Goal: Task Accomplishment & Management: Complete application form

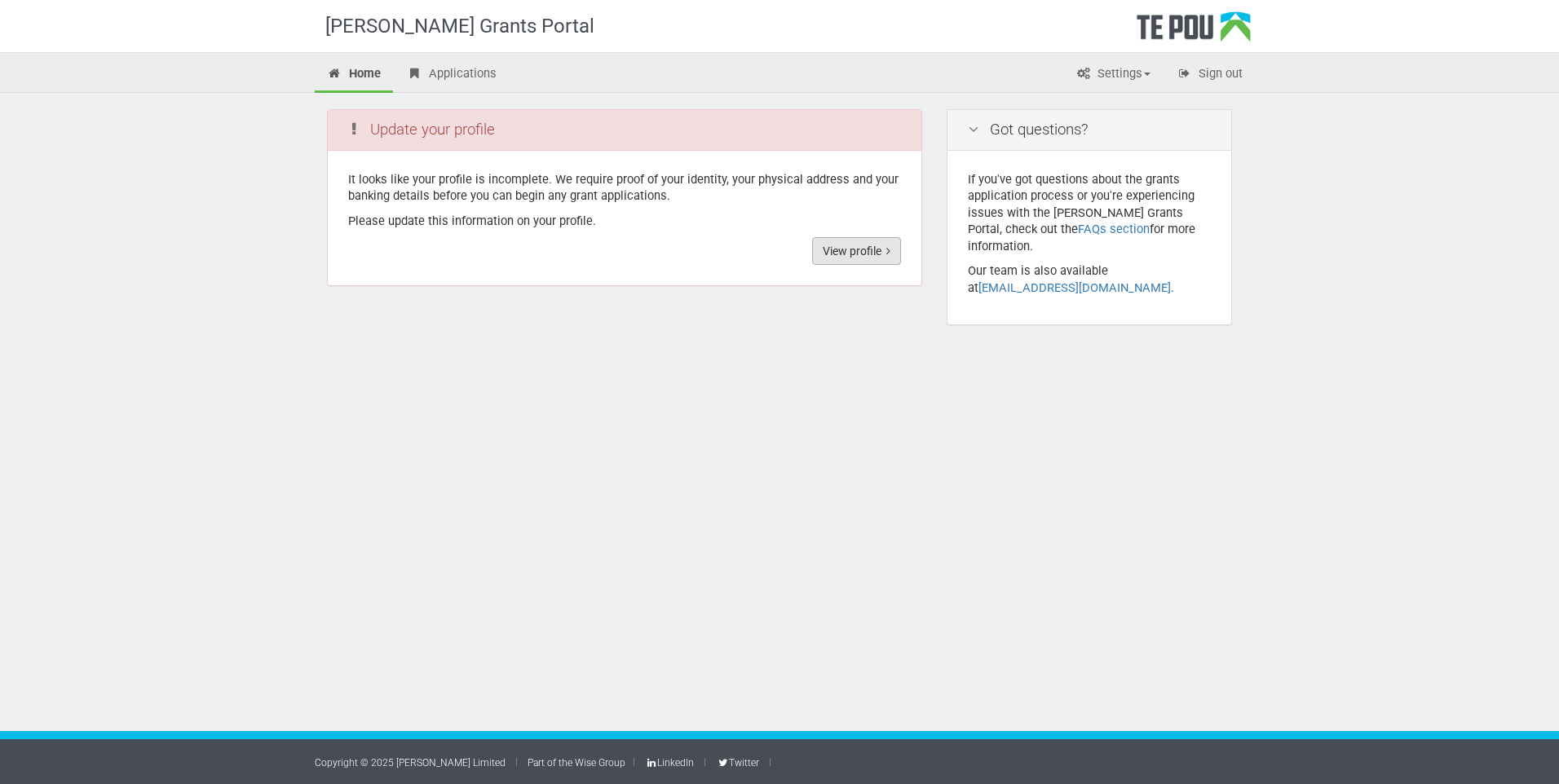
click at [840, 261] on link "View profile" at bounding box center [856, 251] width 89 height 28
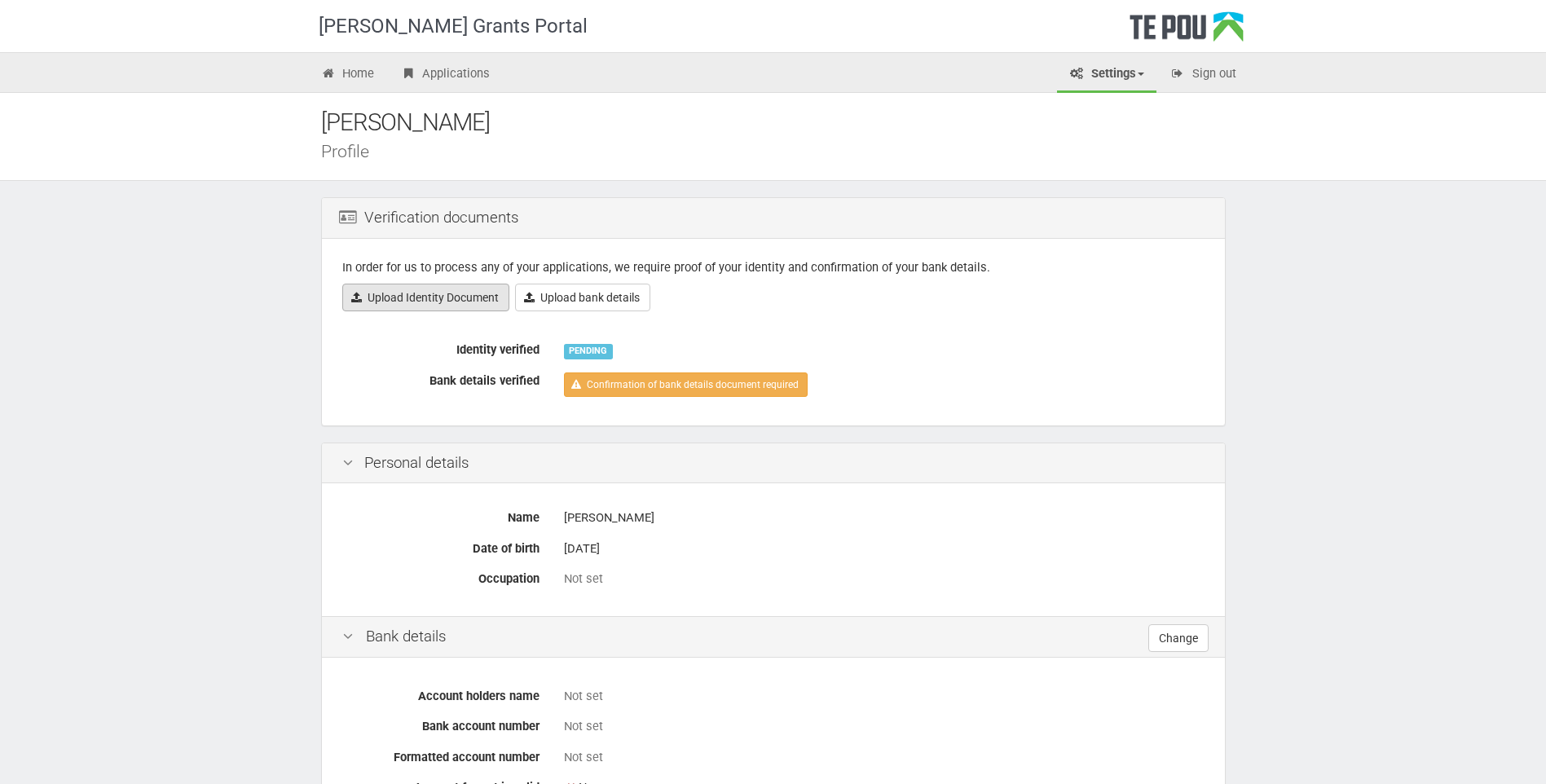
click at [404, 299] on link "Upload Identity Document" at bounding box center [426, 297] width 168 height 28
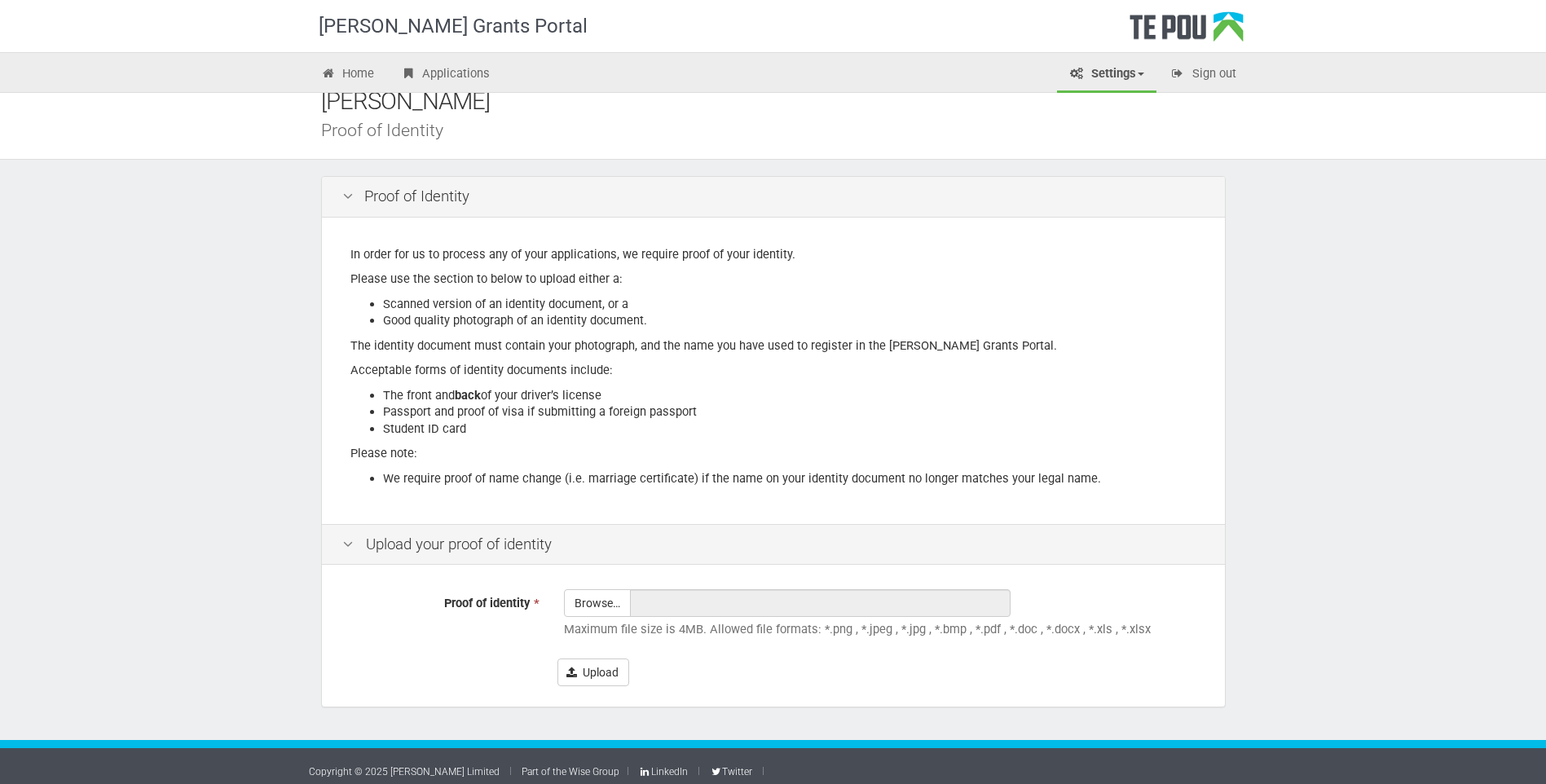
scroll to position [31, 0]
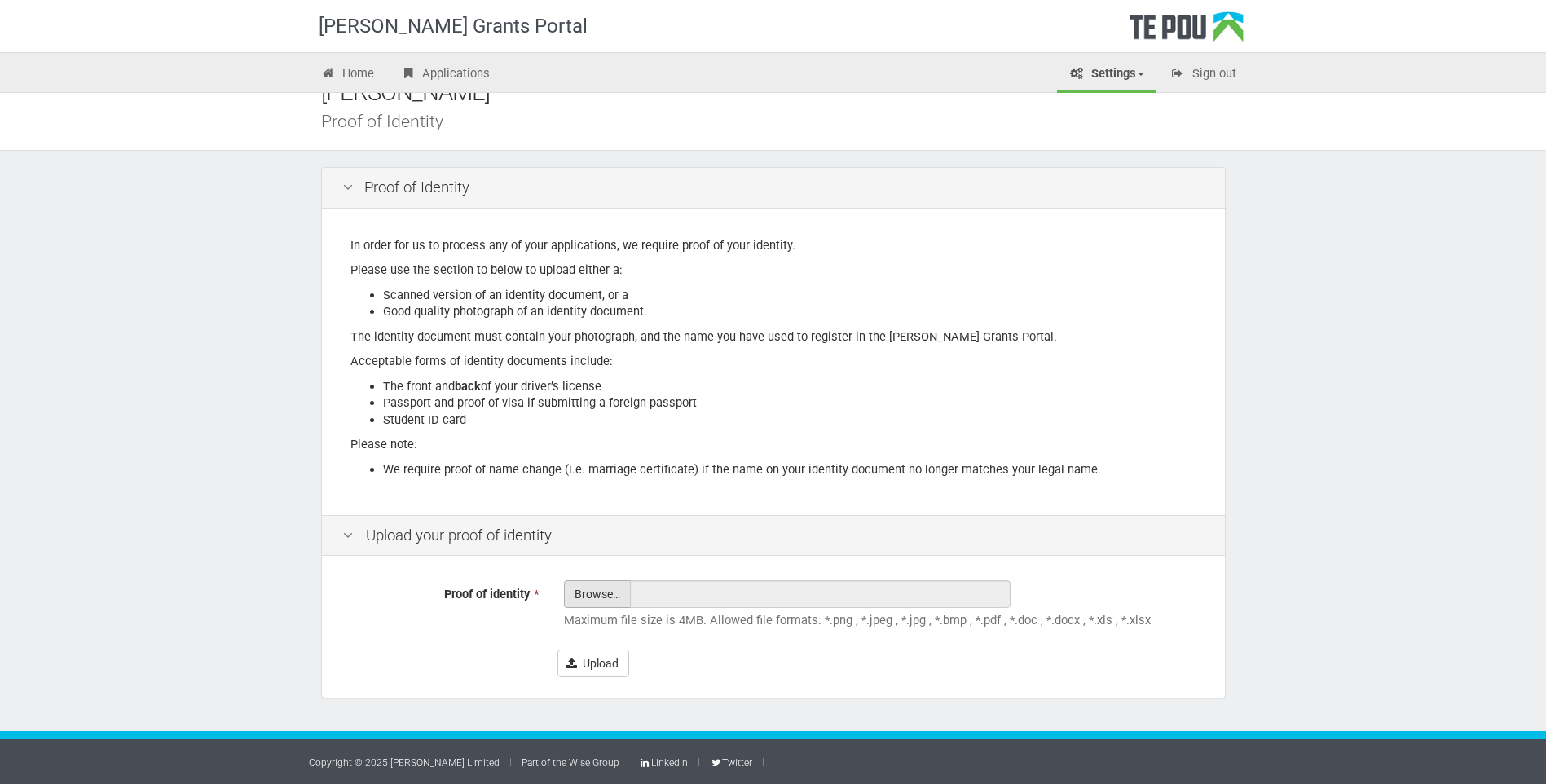
click at [607, 595] on input "Proof of identity *" at bounding box center [597, 639] width 65 height 116
click at [577, 655] on button "Upload" at bounding box center [593, 663] width 72 height 28
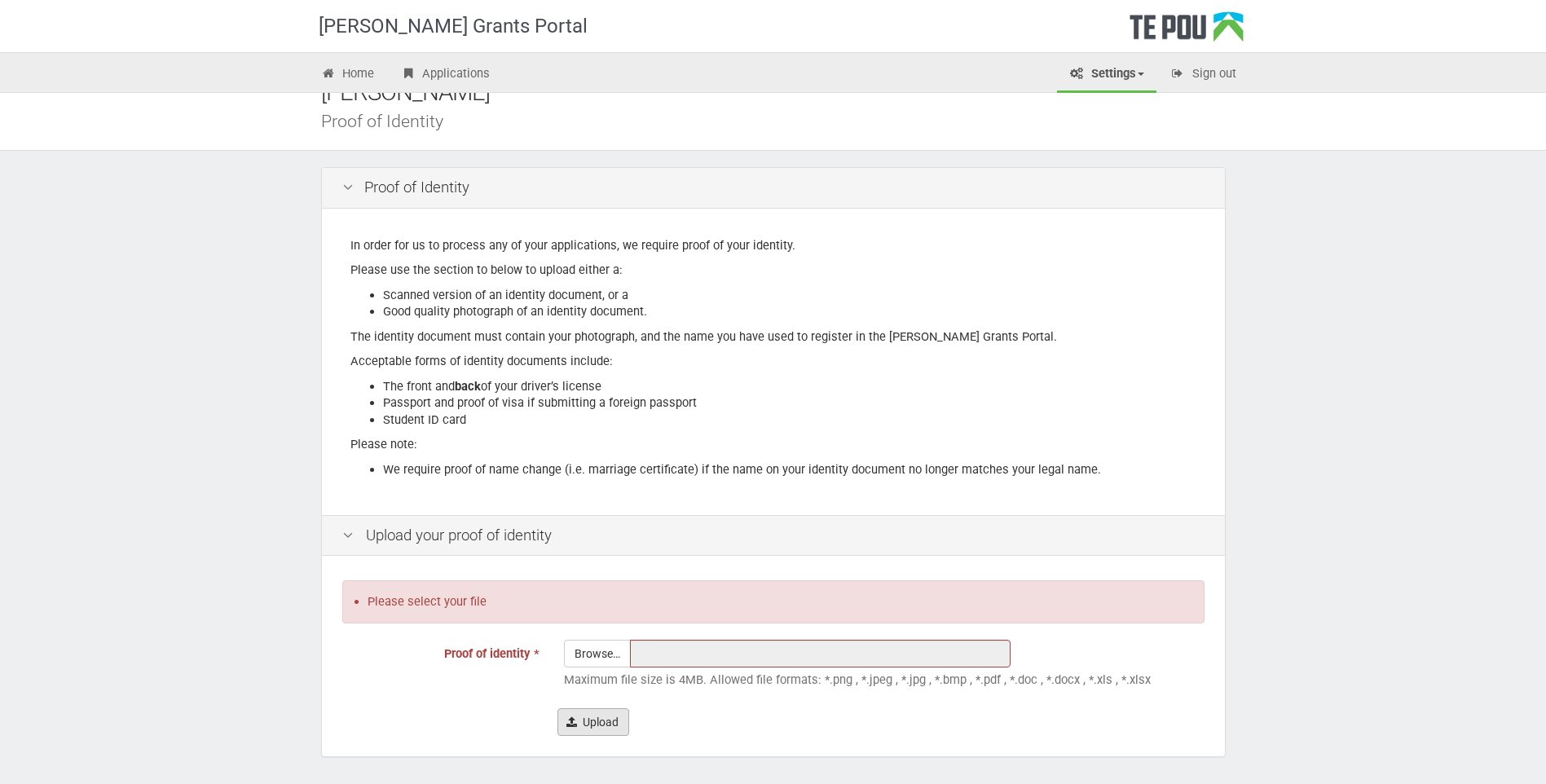
click at [583, 721] on button "Upload" at bounding box center [593, 722] width 72 height 28
click at [640, 661] on input "text" at bounding box center [820, 653] width 380 height 28
click at [602, 663] on input "Proof of identity *" at bounding box center [597, 698] width 65 height 116
click at [579, 656] on input "Proof of identity *" at bounding box center [597, 698] width 65 height 116
click at [594, 653] on input "Proof of identity *" at bounding box center [597, 698] width 65 height 116
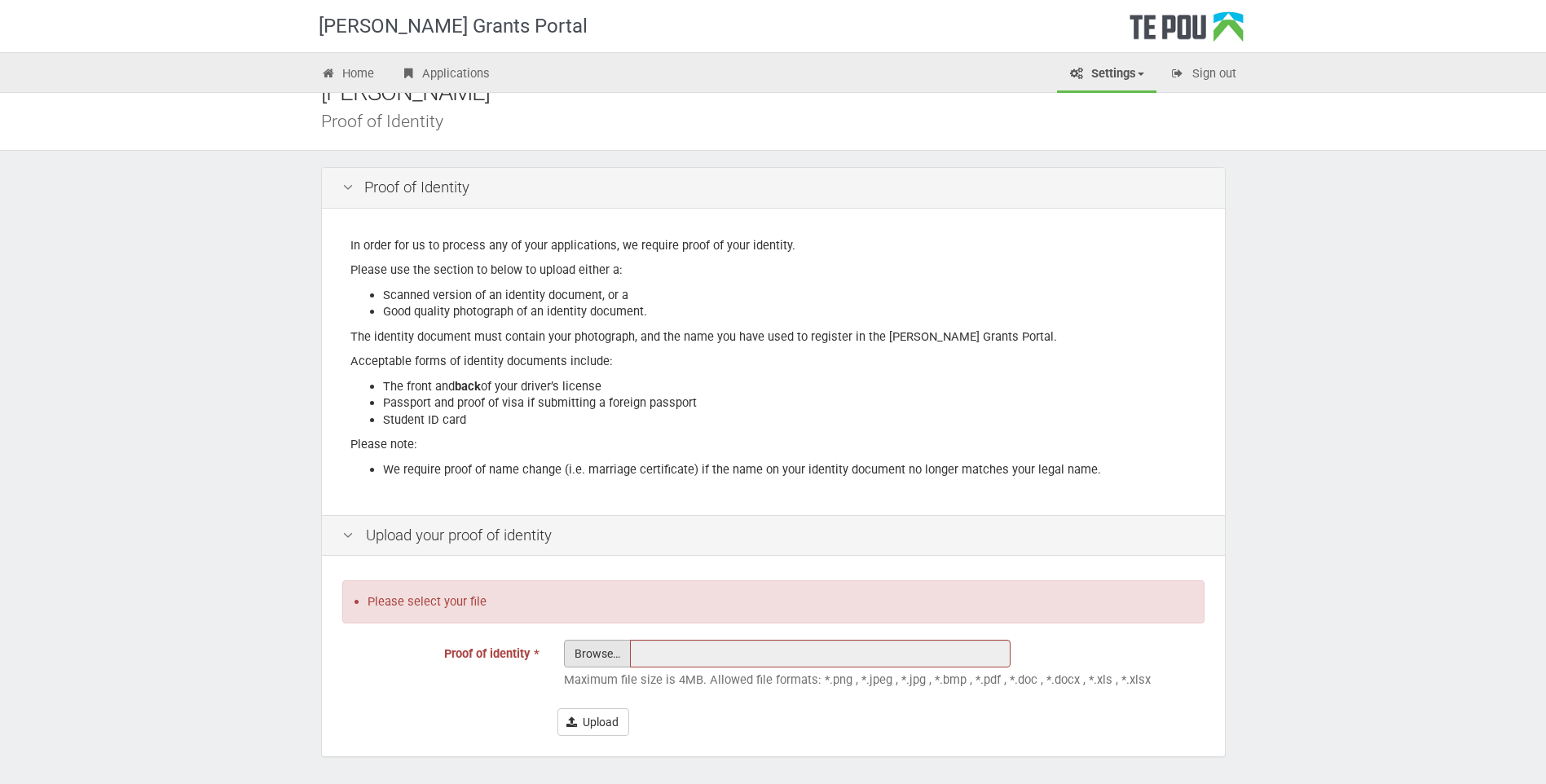
type input "C:\fakepath\shiwani passport & residence visa.pdf"
type input "shiwani passport & residence visa.pdf"
click at [603, 721] on button "Upload" at bounding box center [593, 722] width 72 height 28
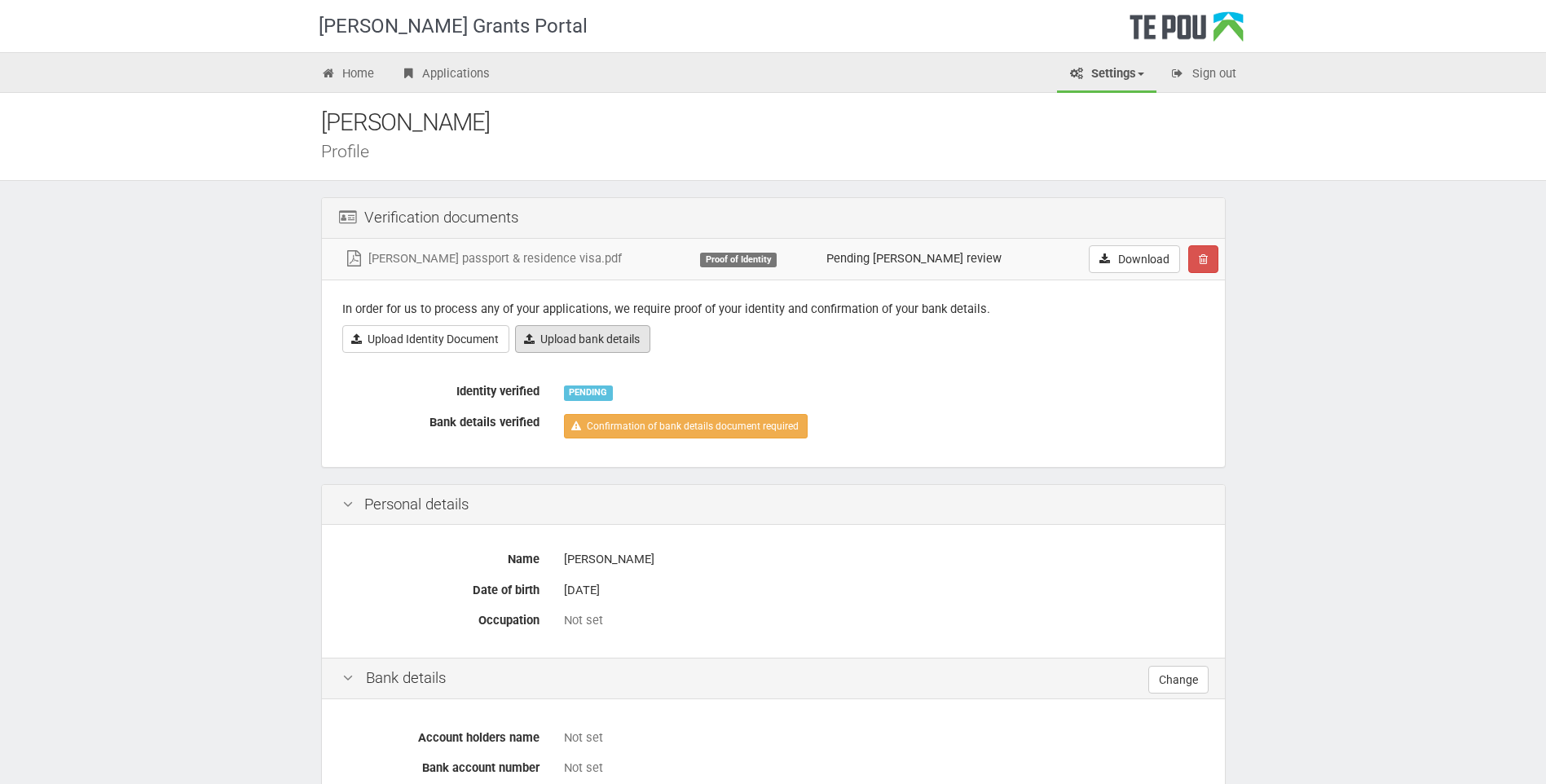
click at [605, 332] on link "Upload bank details" at bounding box center [582, 339] width 135 height 28
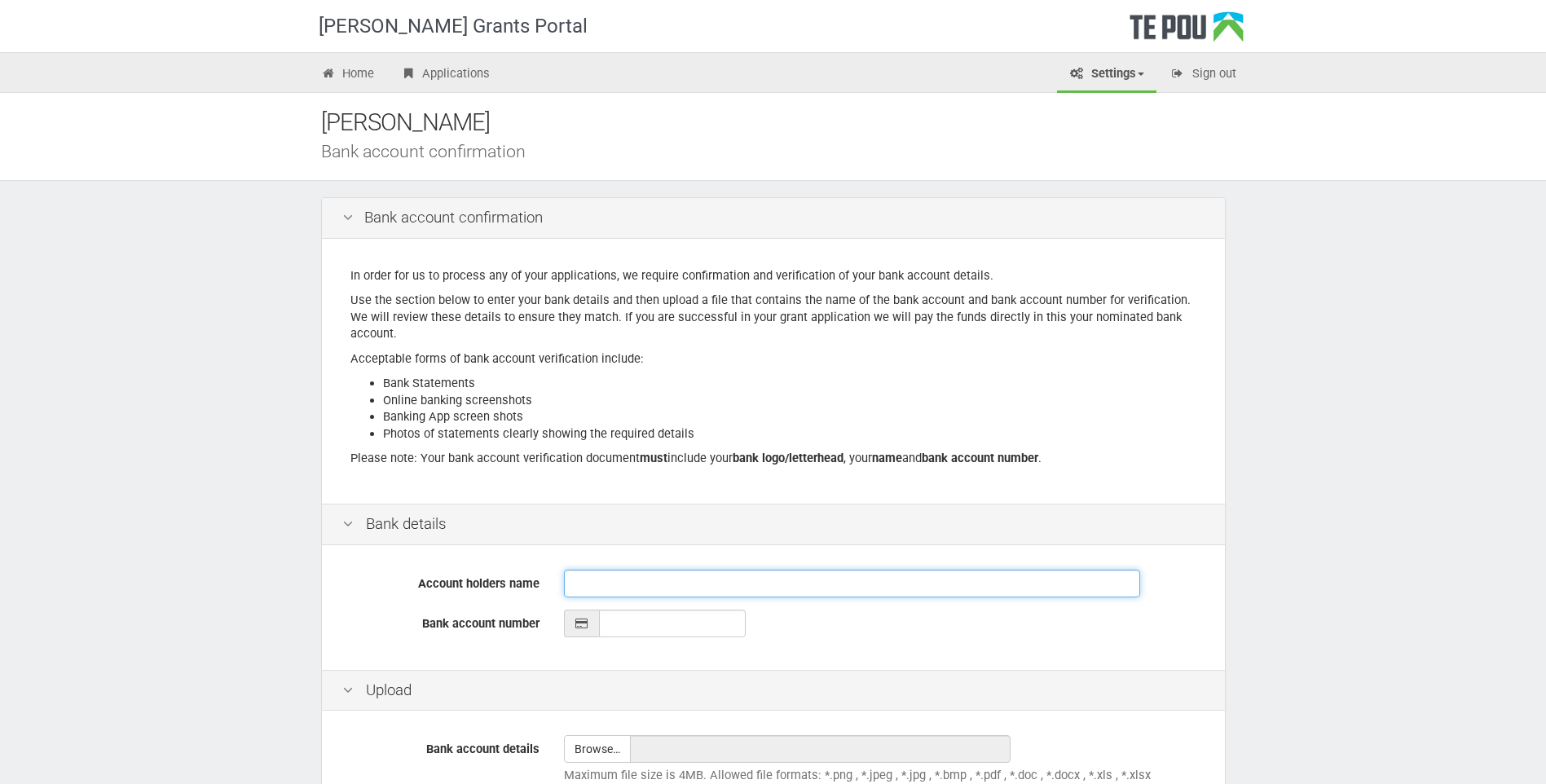
click at [599, 579] on input "Account holders name" at bounding box center [851, 583] width 576 height 28
type input "[PERSON_NAME]"
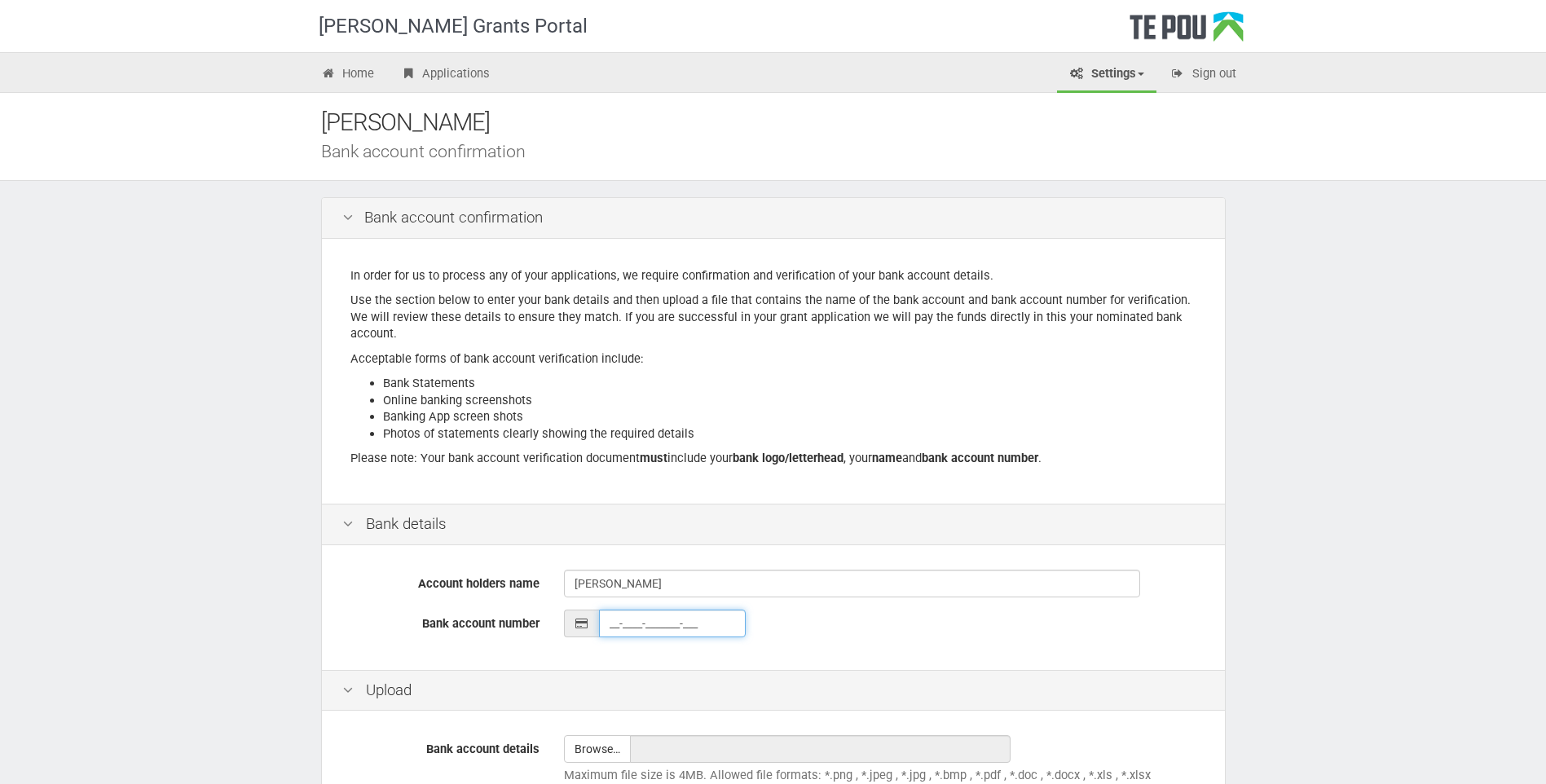
click at [615, 629] on input "__-____-_______-___" at bounding box center [672, 623] width 147 height 28
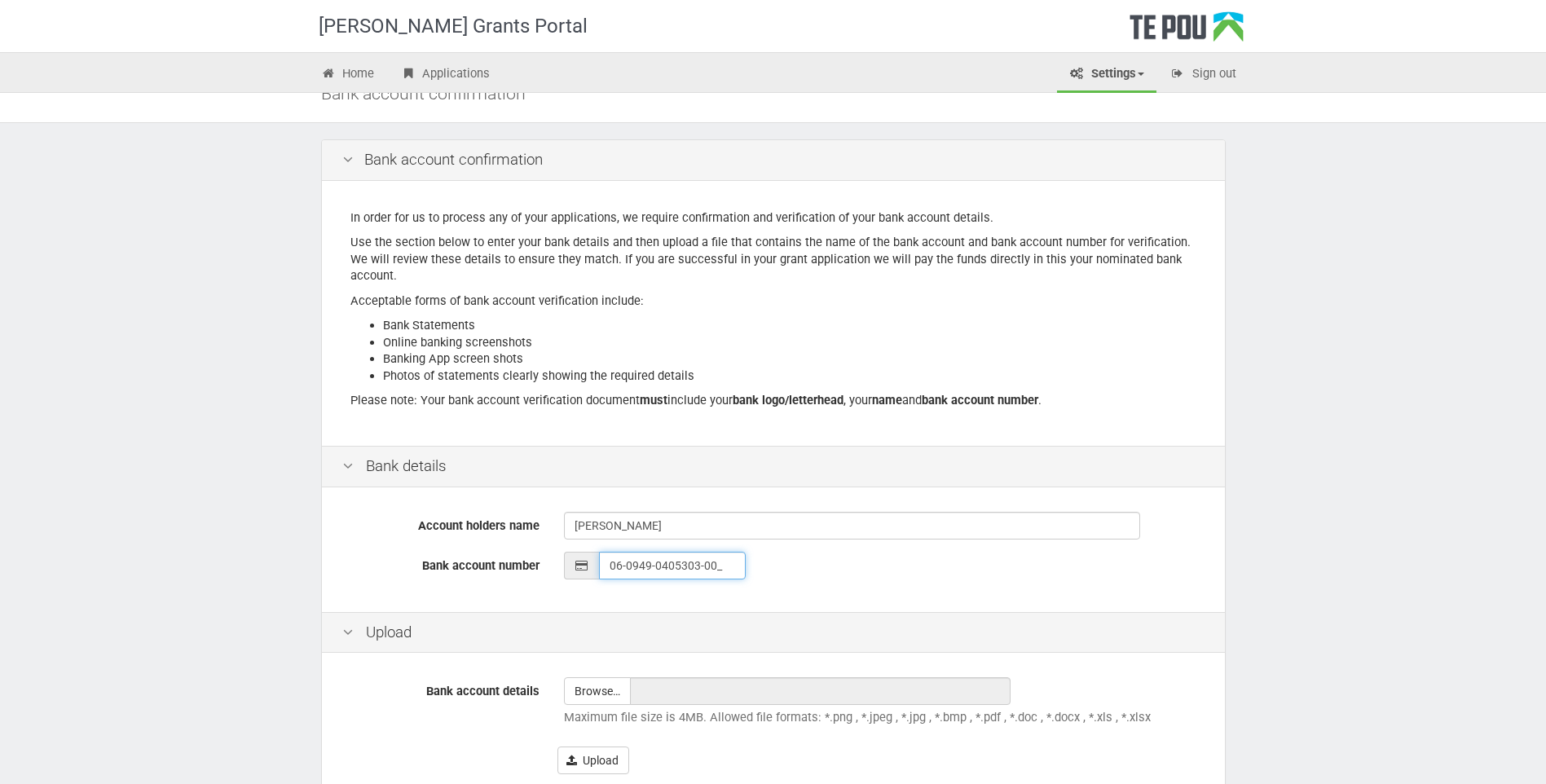
scroll to position [155, 0]
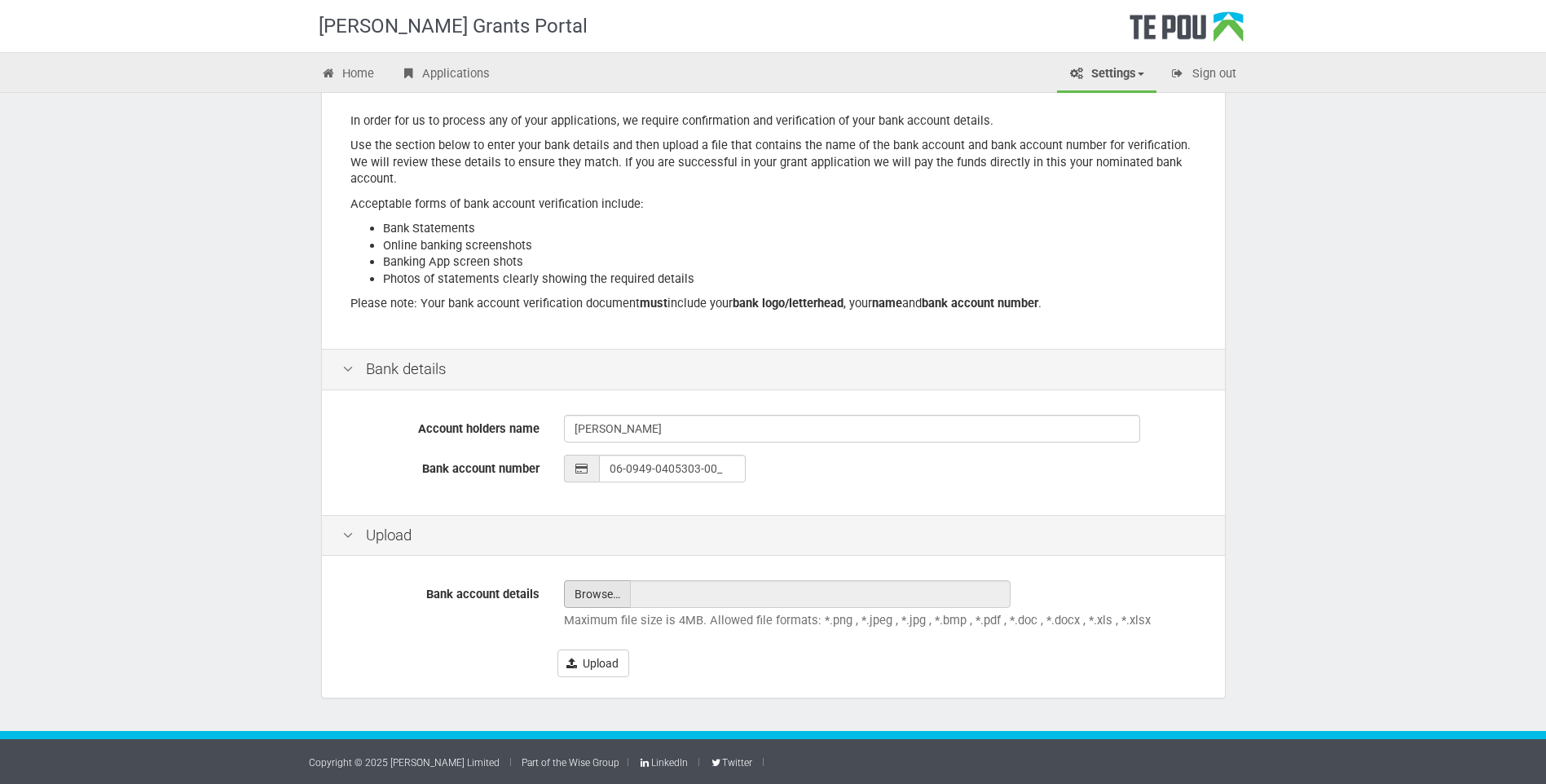
type input "06-0949-0405303-00"
click at [597, 587] on input "file" at bounding box center [597, 594] width 65 height 26
type input "C:\fakepath\banking statement.jpg"
type input "banking statement.jpg"
click at [606, 669] on button "Upload" at bounding box center [593, 663] width 72 height 28
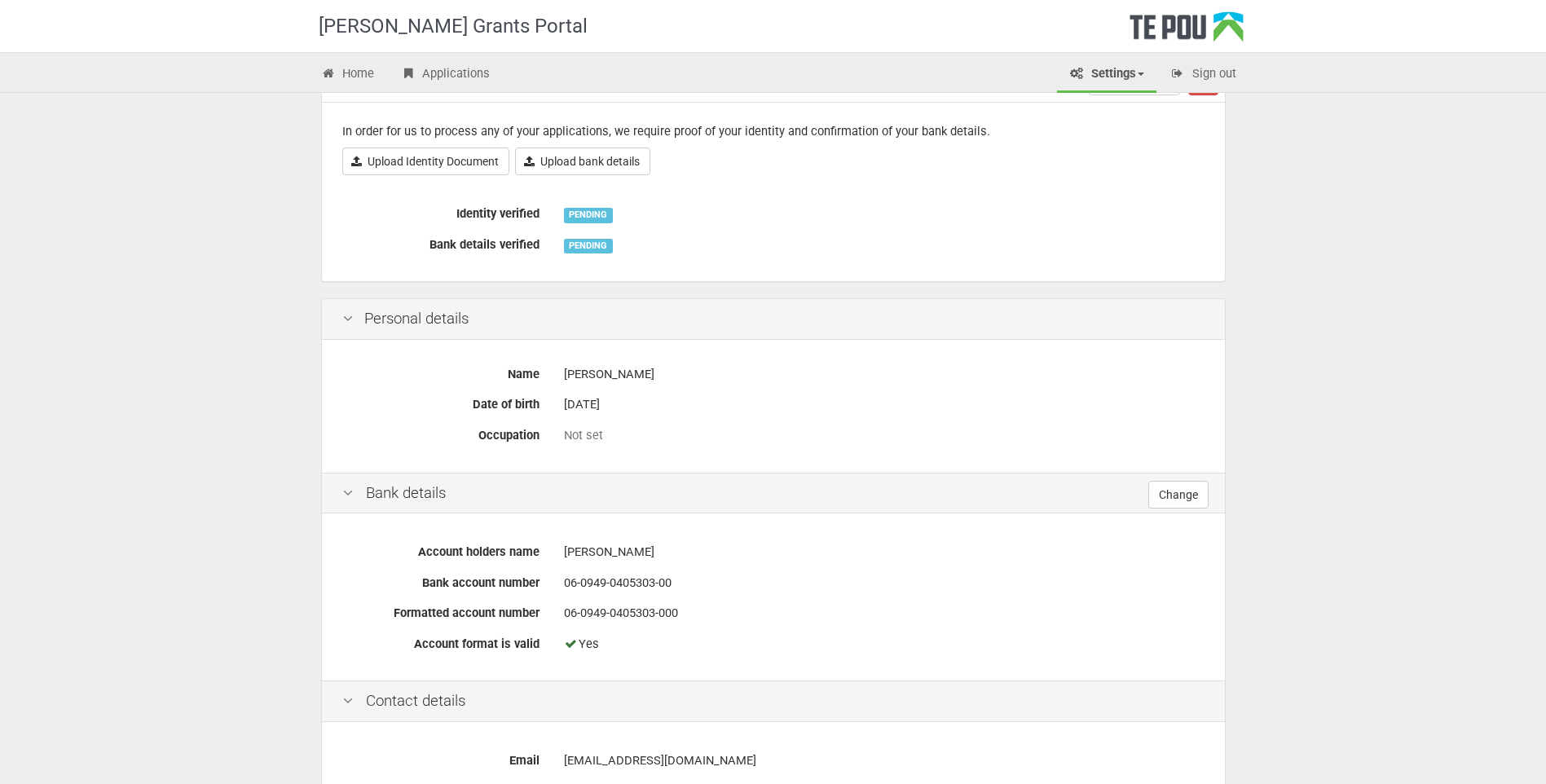
scroll to position [244, 0]
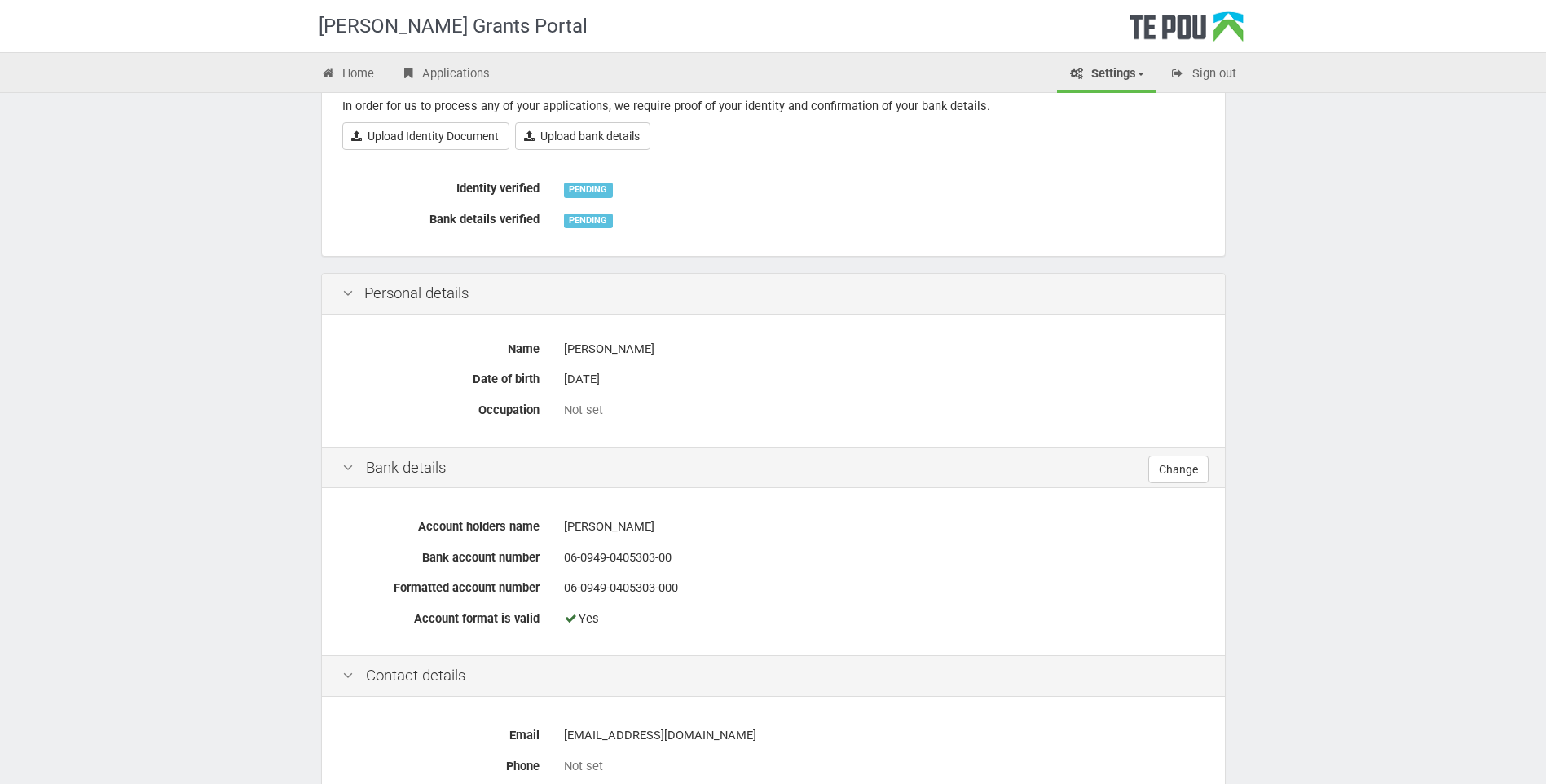
click at [579, 404] on div "Not set" at bounding box center [884, 410] width 640 height 17
click at [578, 409] on div "Not set" at bounding box center [884, 410] width 640 height 17
click at [504, 416] on label "Occupation" at bounding box center [440, 407] width 222 height 23
click at [410, 291] on div "Personal details" at bounding box center [773, 294] width 904 height 40
click at [357, 291] on div "Personal details" at bounding box center [773, 294] width 904 height 40
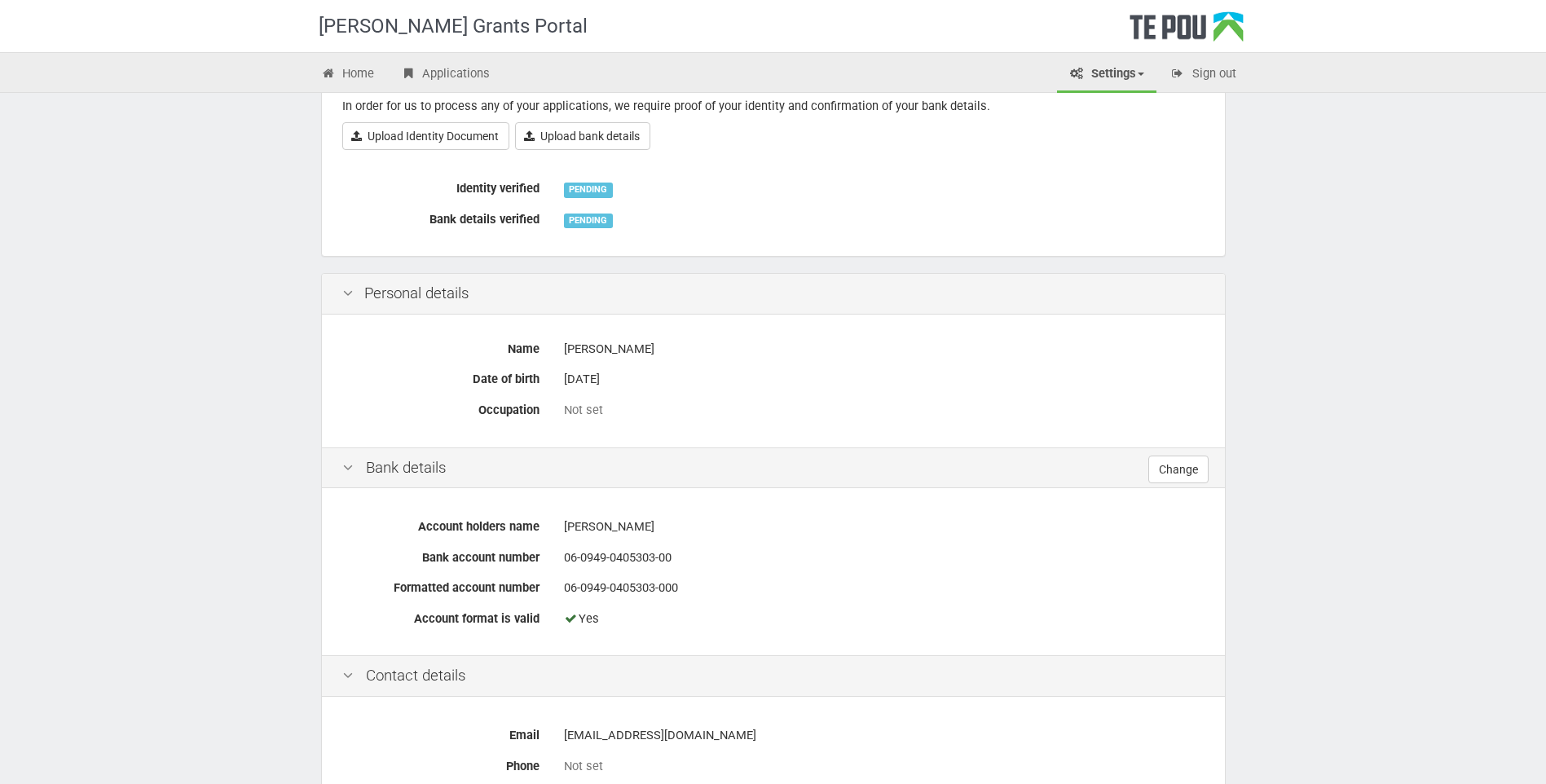
drag, startPoint x: 355, startPoint y: 291, endPoint x: 399, endPoint y: 307, distance: 46.8
click at [354, 292] on icon at bounding box center [348, 294] width 20 height 16
click at [348, 294] on icon at bounding box center [348, 294] width 20 height 16
click at [379, 289] on div "Personal details" at bounding box center [773, 294] width 904 height 40
drag, startPoint x: 379, startPoint y: 289, endPoint x: 341, endPoint y: 291, distance: 38.1
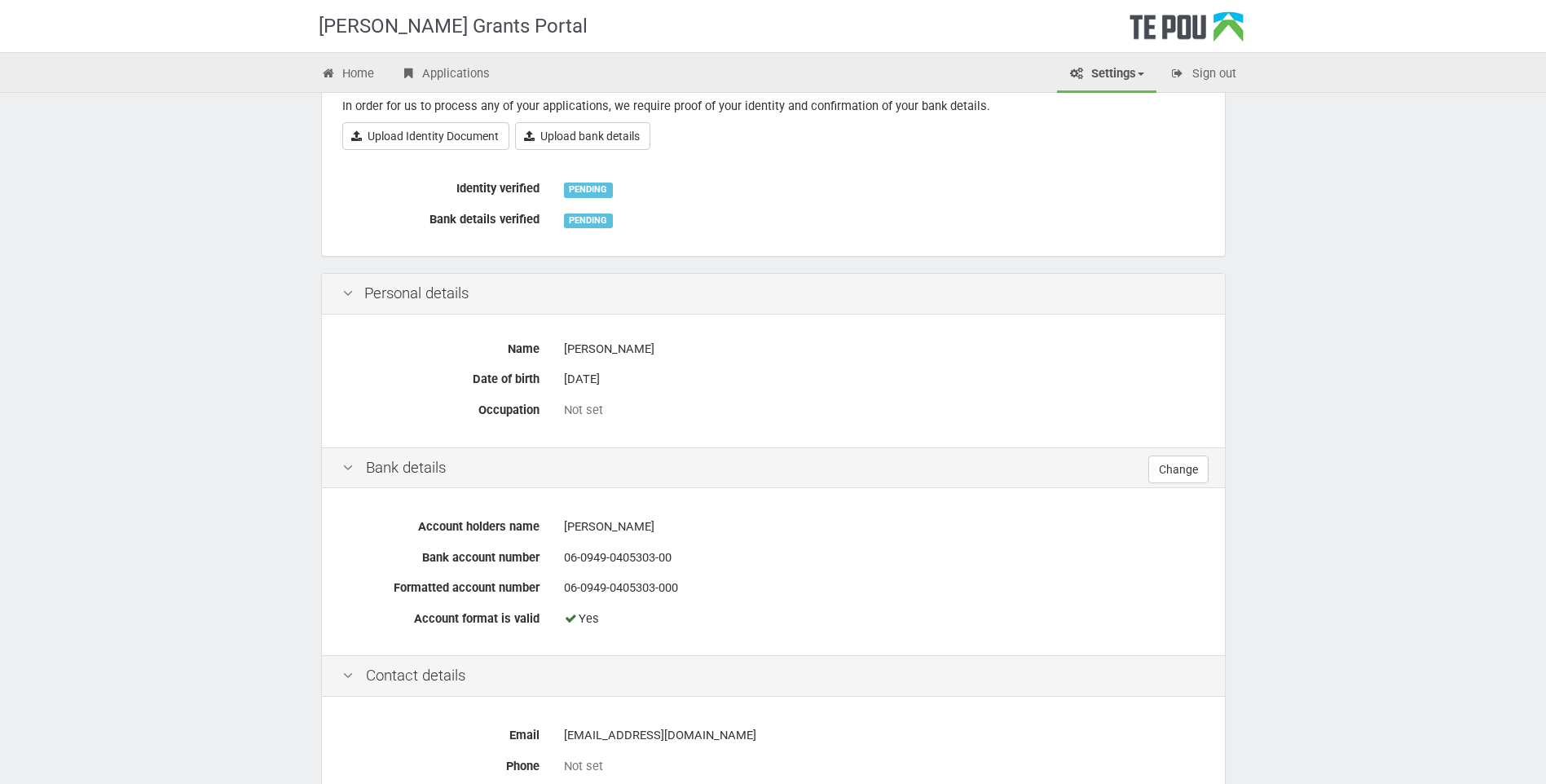
click at [341, 291] on icon at bounding box center [348, 294] width 20 height 16
click at [351, 291] on icon at bounding box center [348, 294] width 20 height 16
drag, startPoint x: 351, startPoint y: 291, endPoint x: 447, endPoint y: 293, distance: 96.0
click at [447, 293] on div "Personal details" at bounding box center [773, 294] width 904 height 40
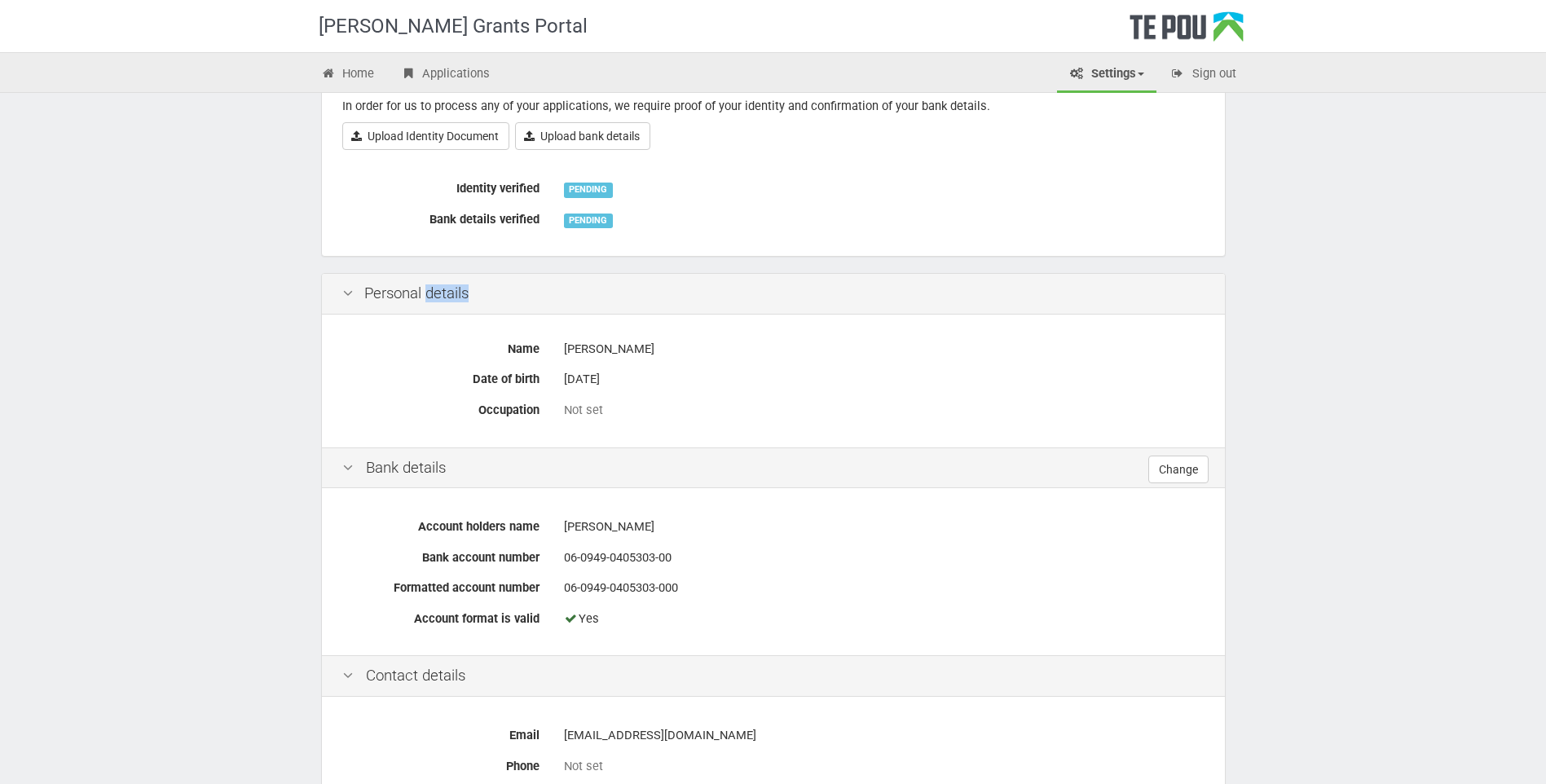
click at [447, 293] on div "Personal details" at bounding box center [773, 294] width 904 height 40
drag, startPoint x: 447, startPoint y: 293, endPoint x: 589, endPoint y: 410, distance: 184.0
click at [589, 410] on div "Not set" at bounding box center [884, 410] width 640 height 17
click at [589, 375] on div "7 Sep 1997" at bounding box center [884, 379] width 640 height 29
click at [578, 414] on div "Not set" at bounding box center [884, 410] width 640 height 17
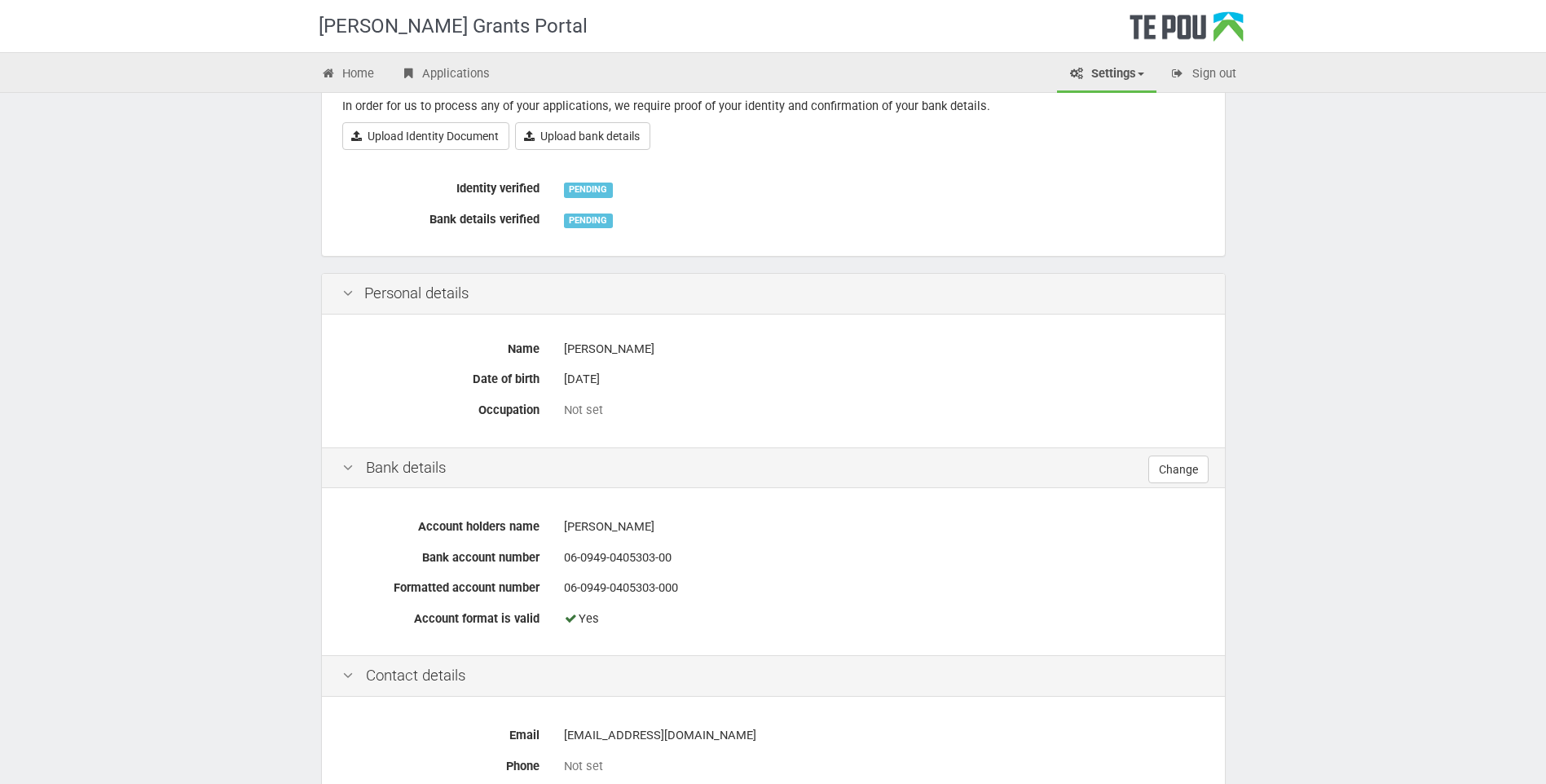
click at [602, 357] on div "[PERSON_NAME]" at bounding box center [884, 349] width 640 height 29
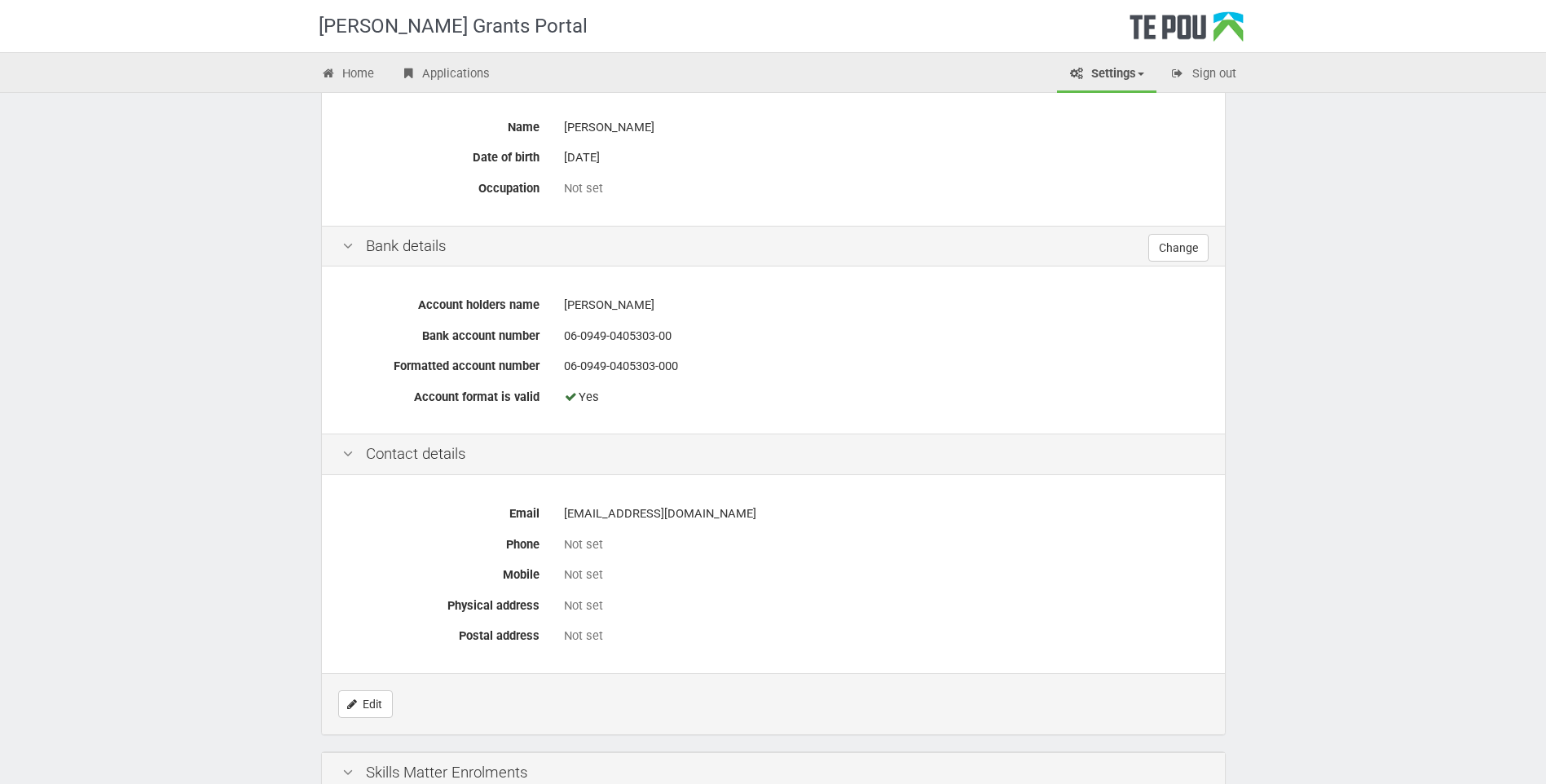
scroll to position [489, 0]
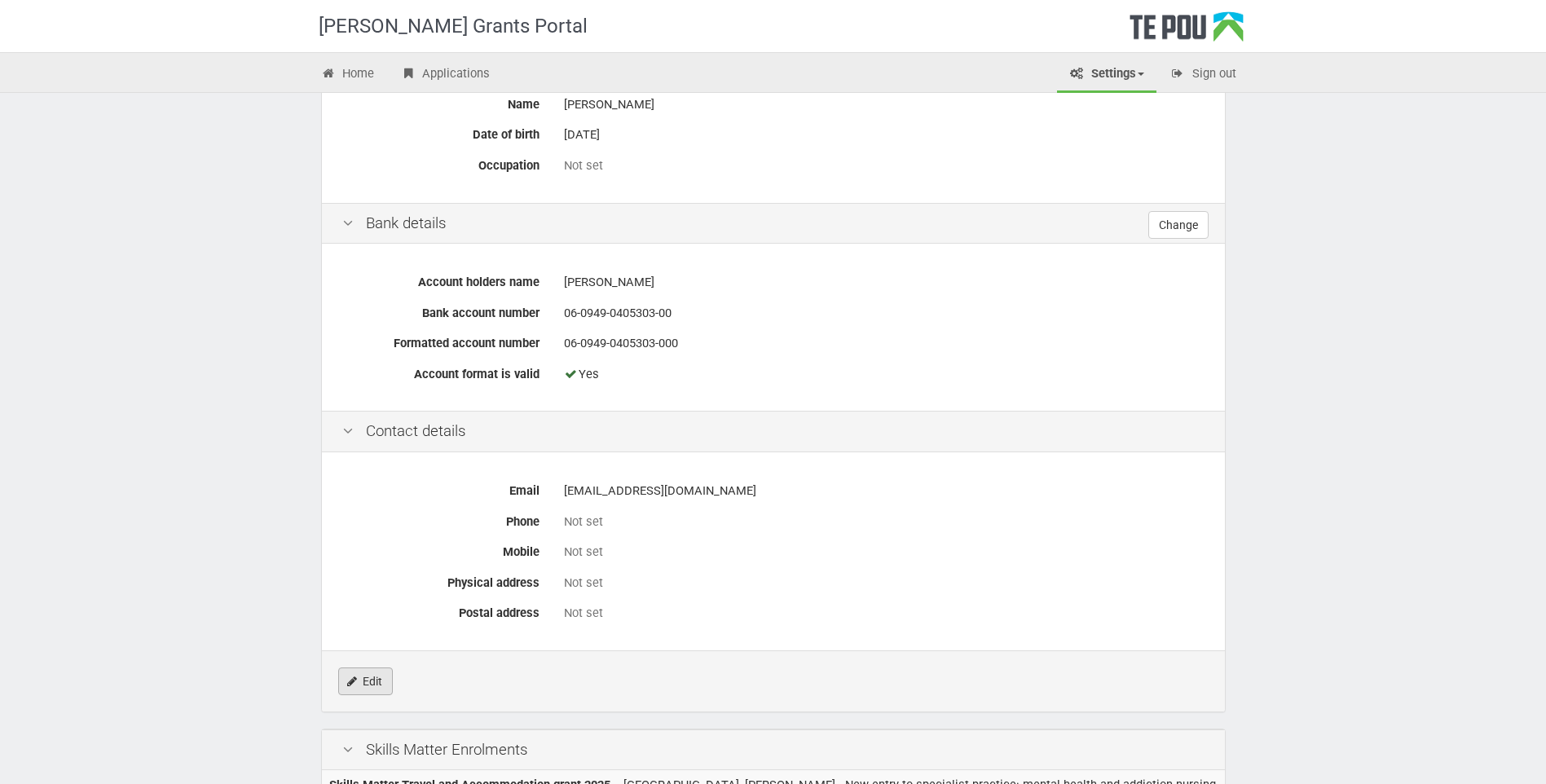
click at [370, 680] on link "Edit" at bounding box center [365, 682] width 54 height 28
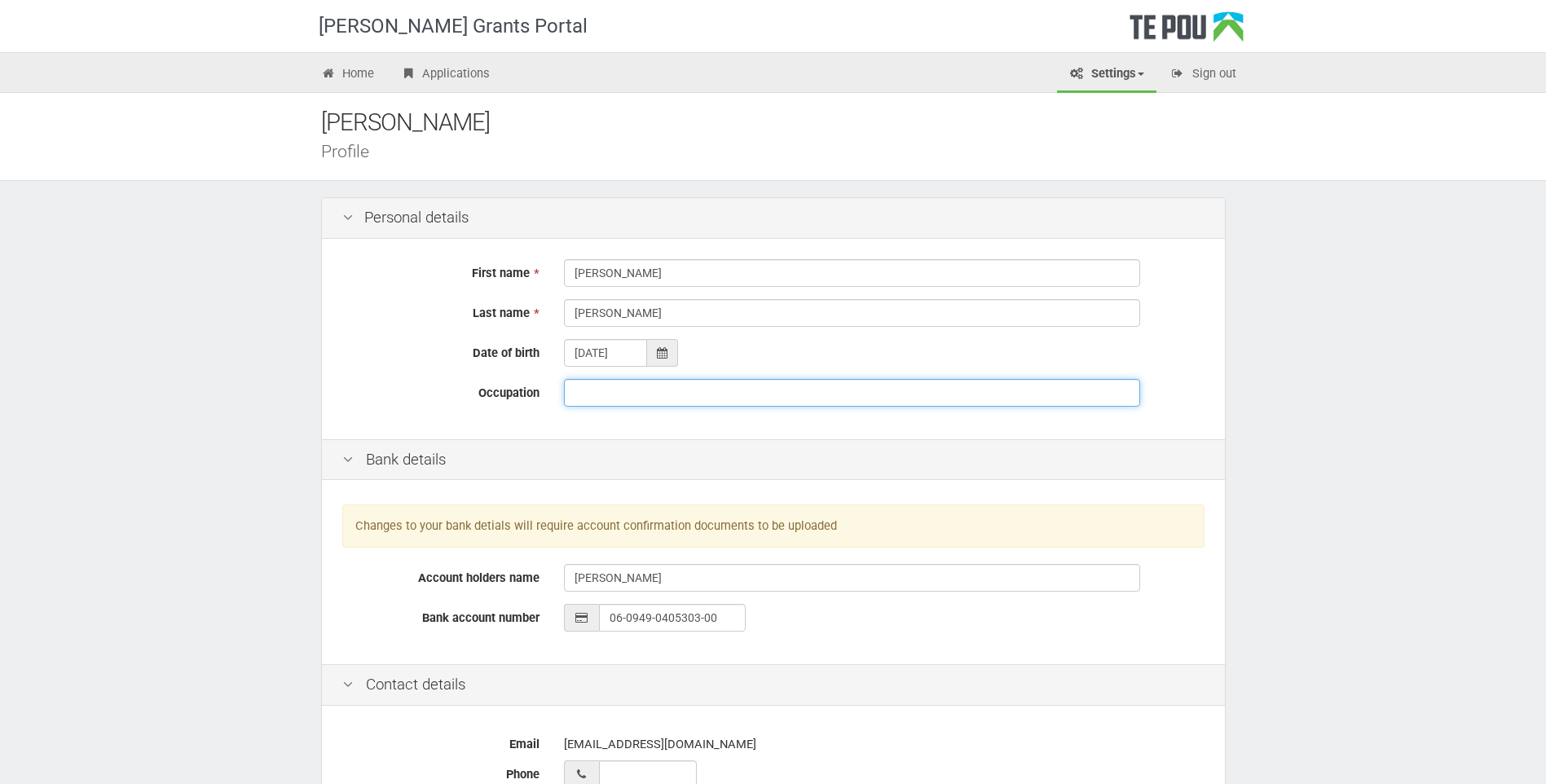
click at [594, 389] on input "Occupation" at bounding box center [851, 393] width 576 height 28
click at [571, 389] on input "registered nurse (NESP)" at bounding box center [851, 393] width 576 height 28
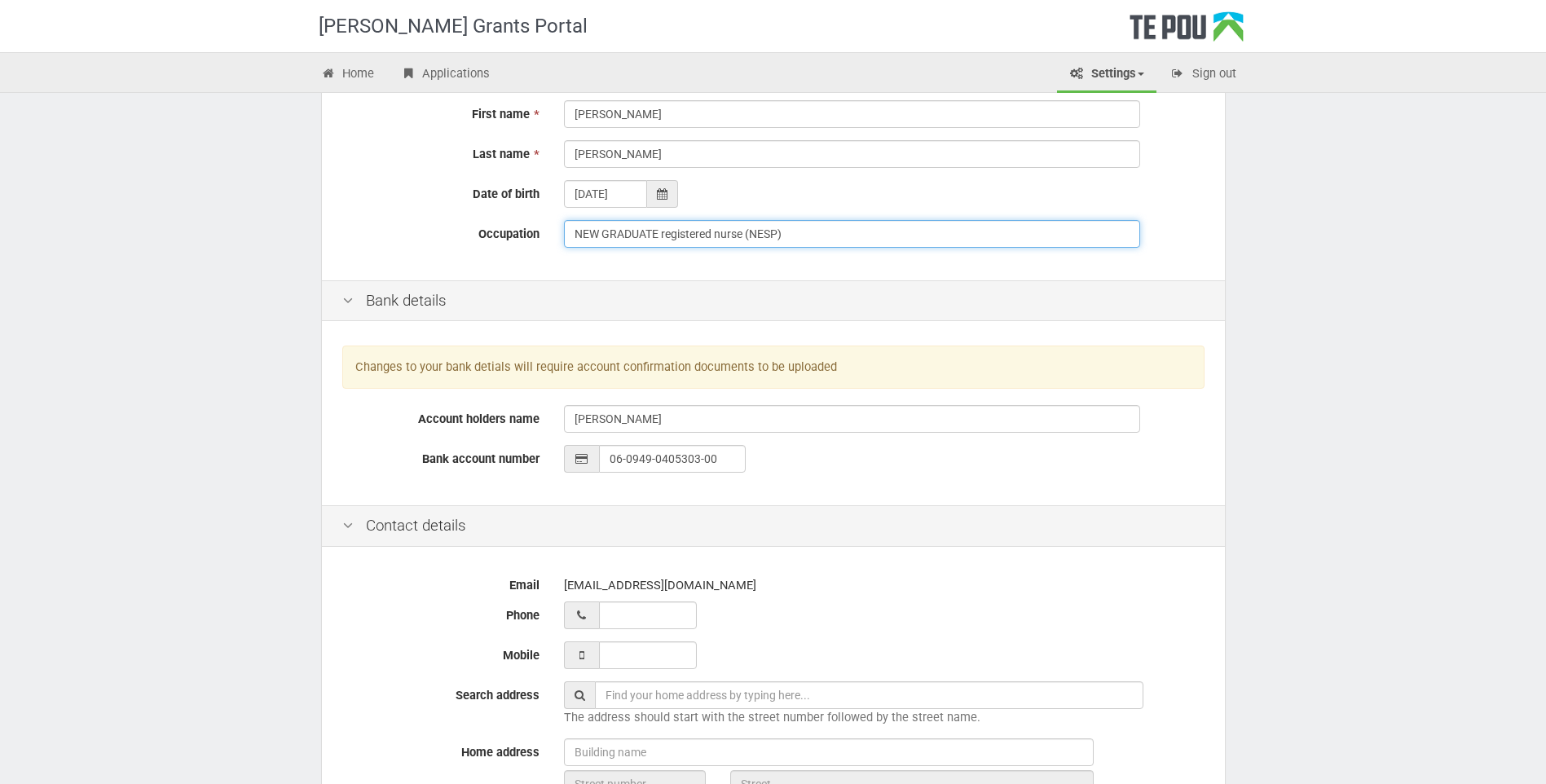
scroll to position [163, 0]
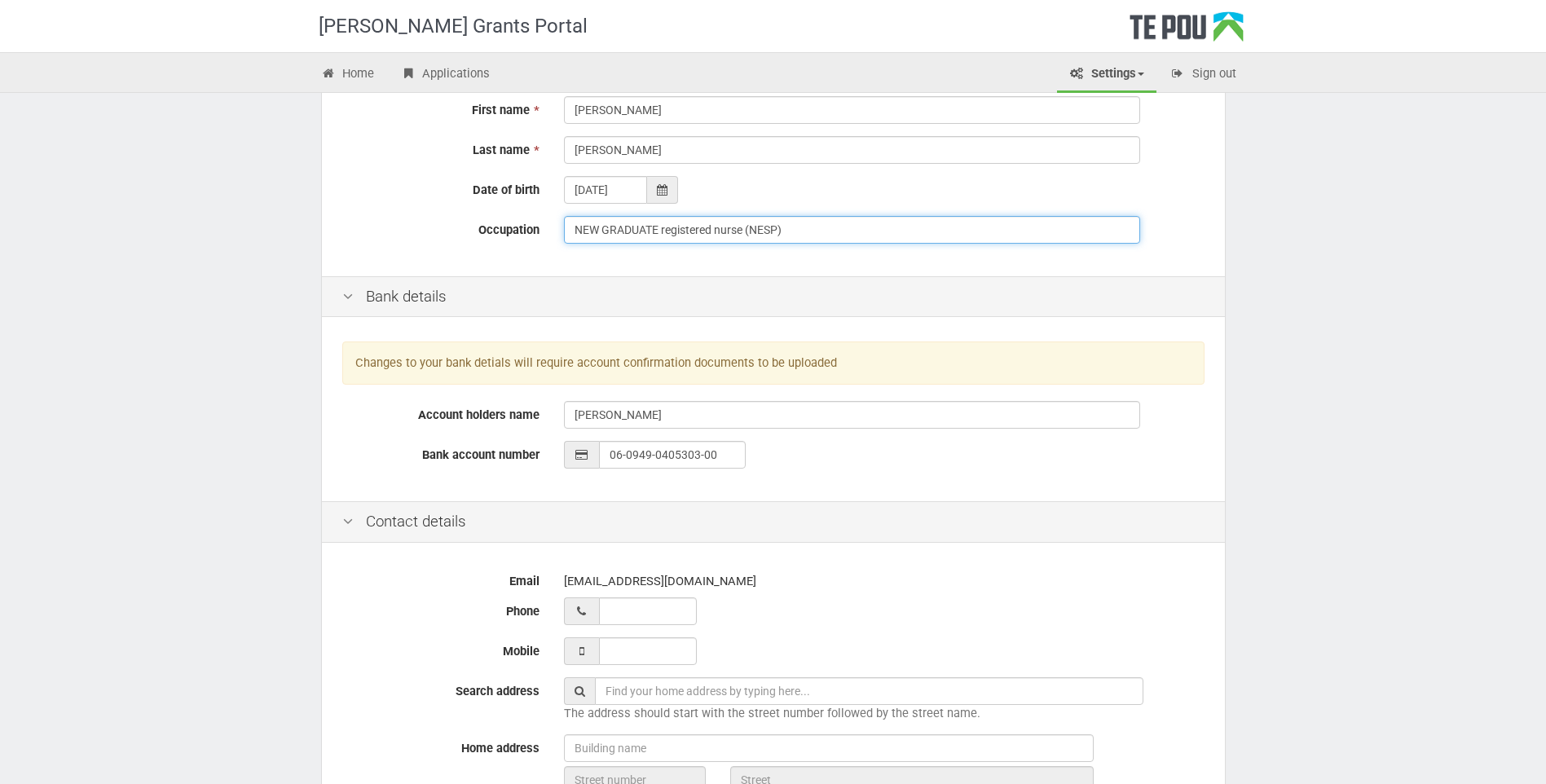
click at [753, 232] on input "NEW GRADUATE registered nurse (NESP)" at bounding box center [851, 229] width 576 height 28
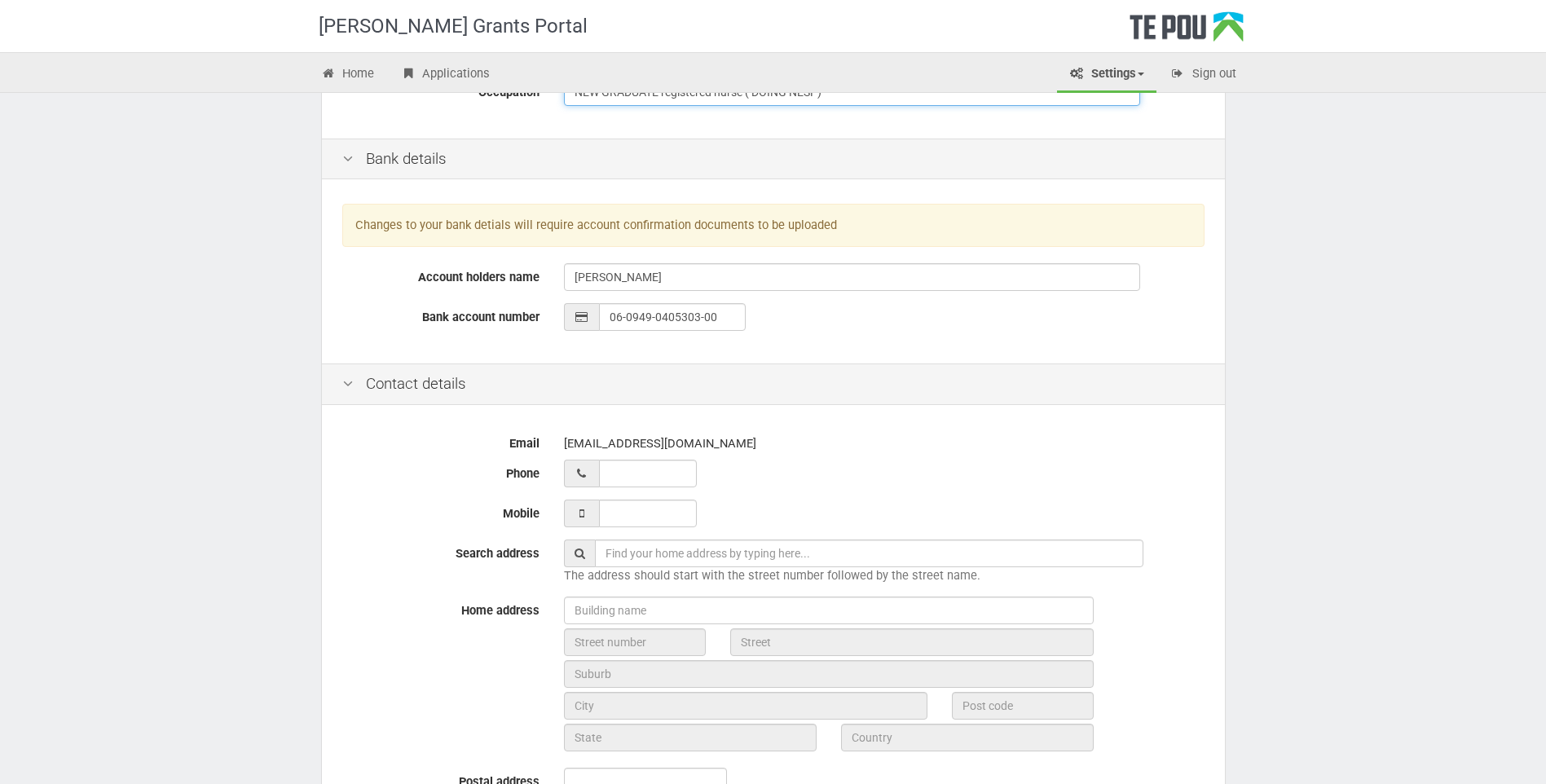
scroll to position [326, 0]
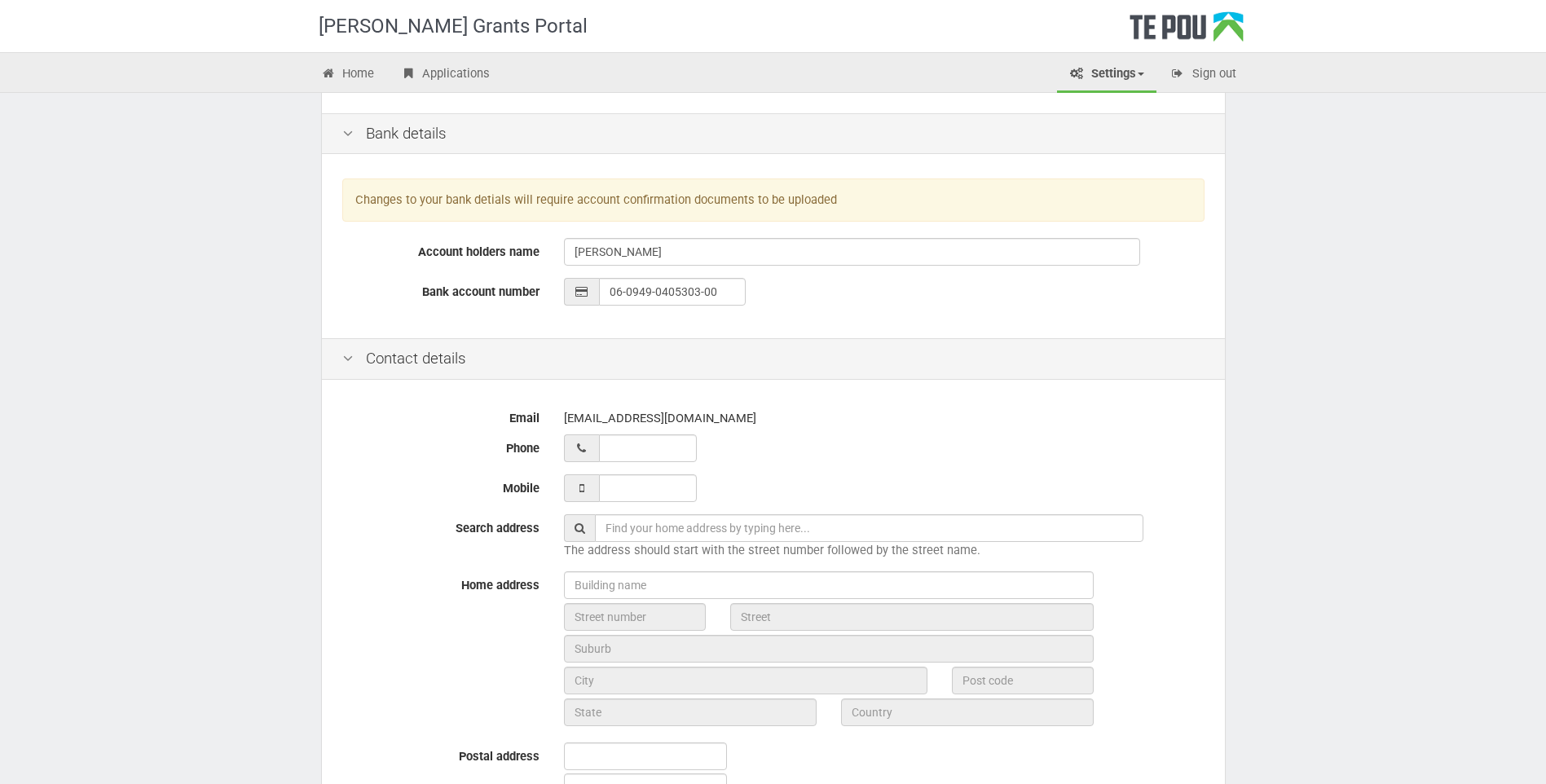
type input "NEW GRADUATE registered nurse ( DOING NESP)"
click at [621, 449] on input "__ ___ ______" at bounding box center [647, 448] width 98 height 28
type input "02 202 7860"
click at [619, 488] on input "___ ___ _____" at bounding box center [647, 488] width 98 height 28
type input "022 027 8600"
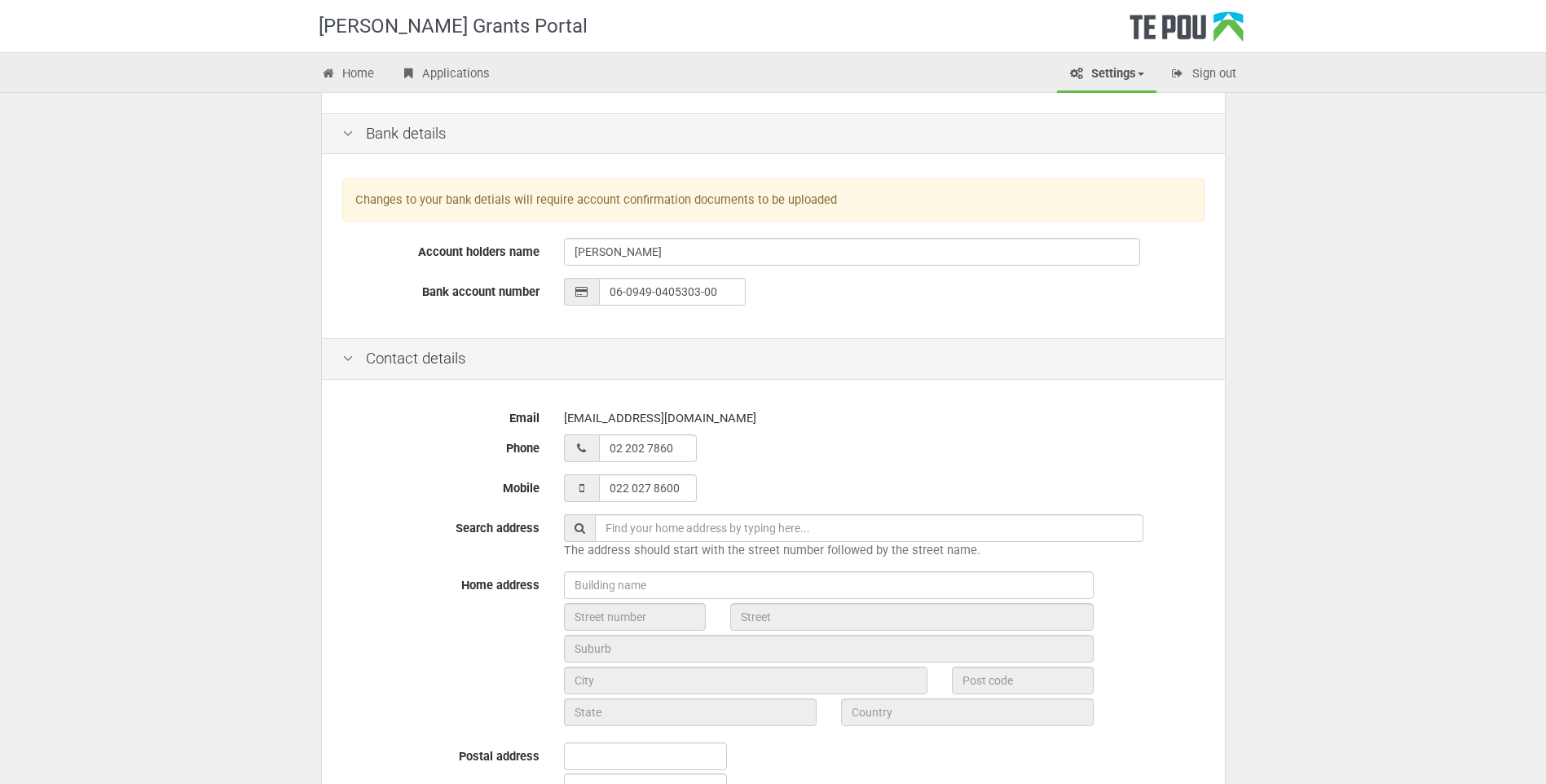
click at [606, 532] on input "text" at bounding box center [869, 528] width 549 height 28
click at [611, 528] on input "text" at bounding box center [869, 528] width 549 height 28
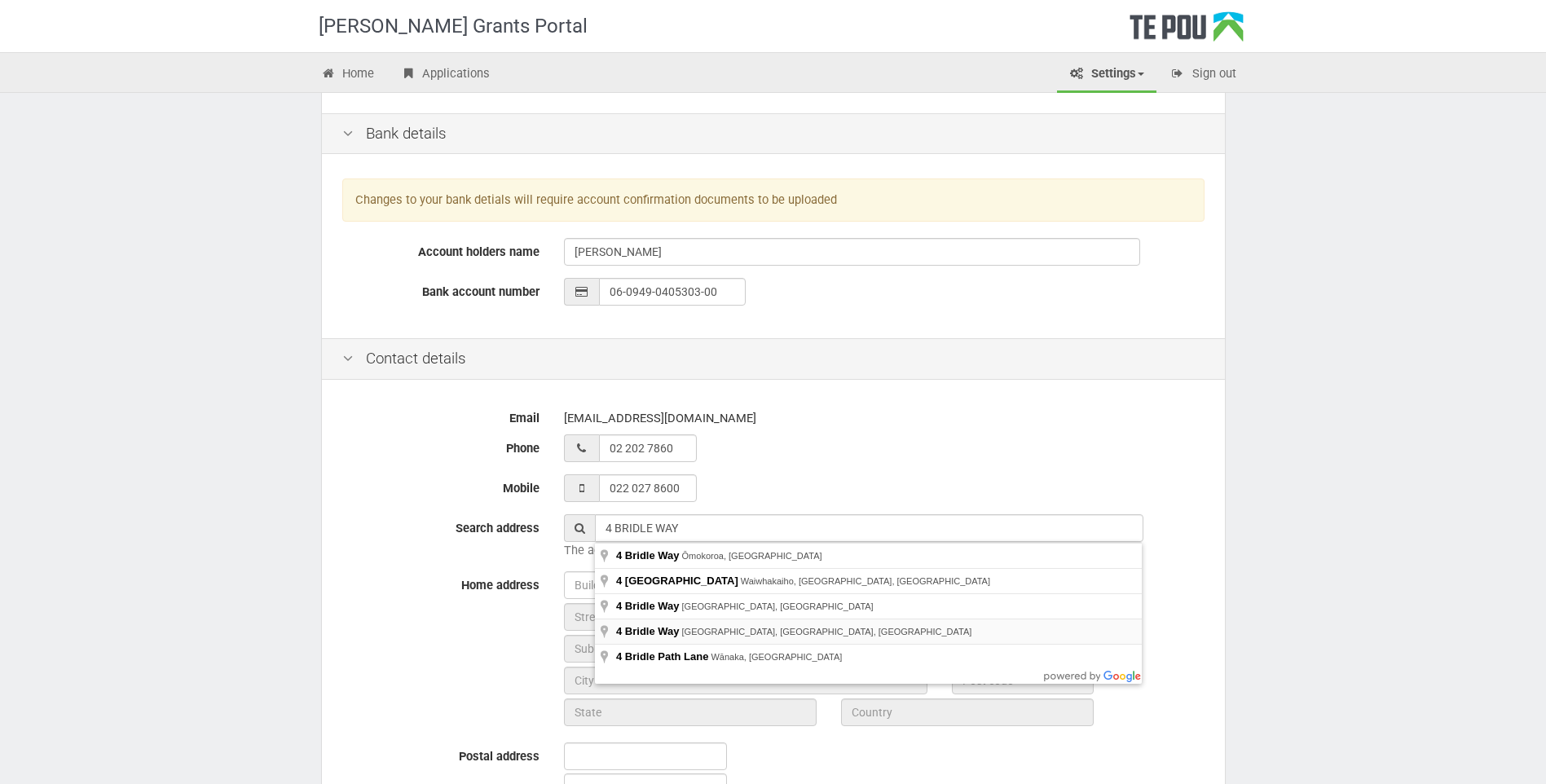
type input "4 Bridle Way, Brookfield, Tauranga, New Zealand"
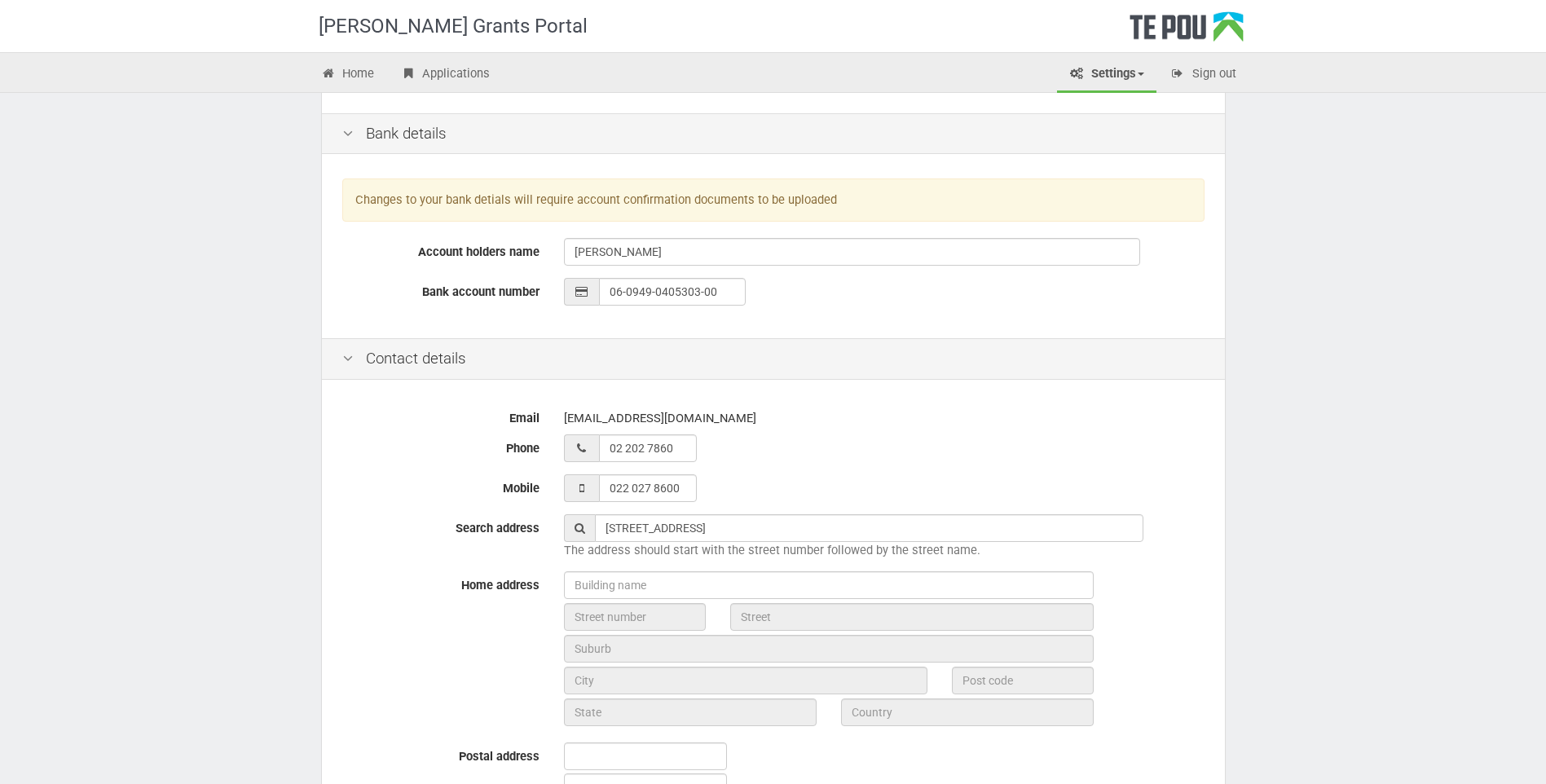
type input "4"
type input "Bridle Way"
type input "Tauranga"
type input "3110"
type input "Bay of Plenty Region"
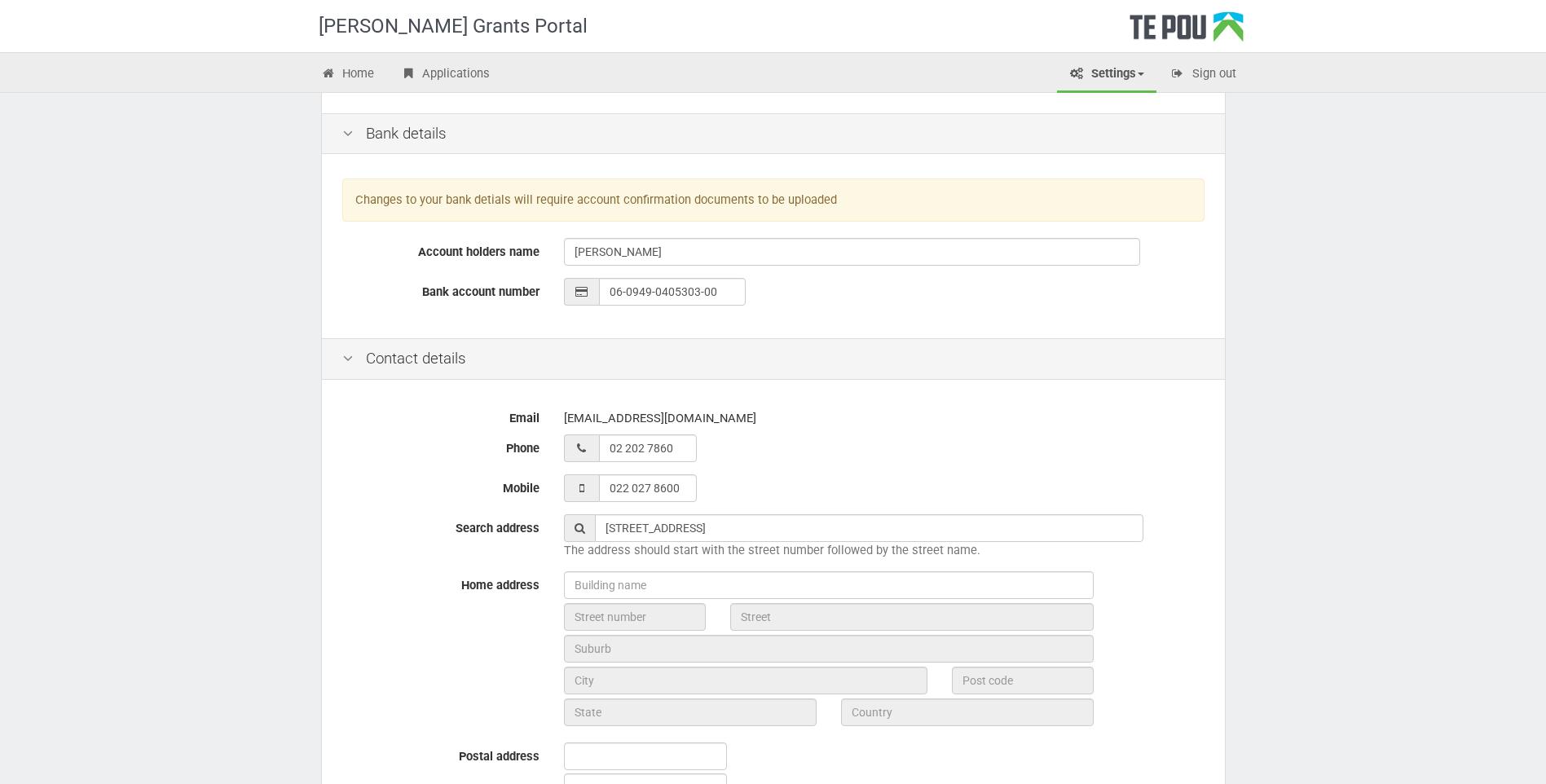
type input "New Zealand"
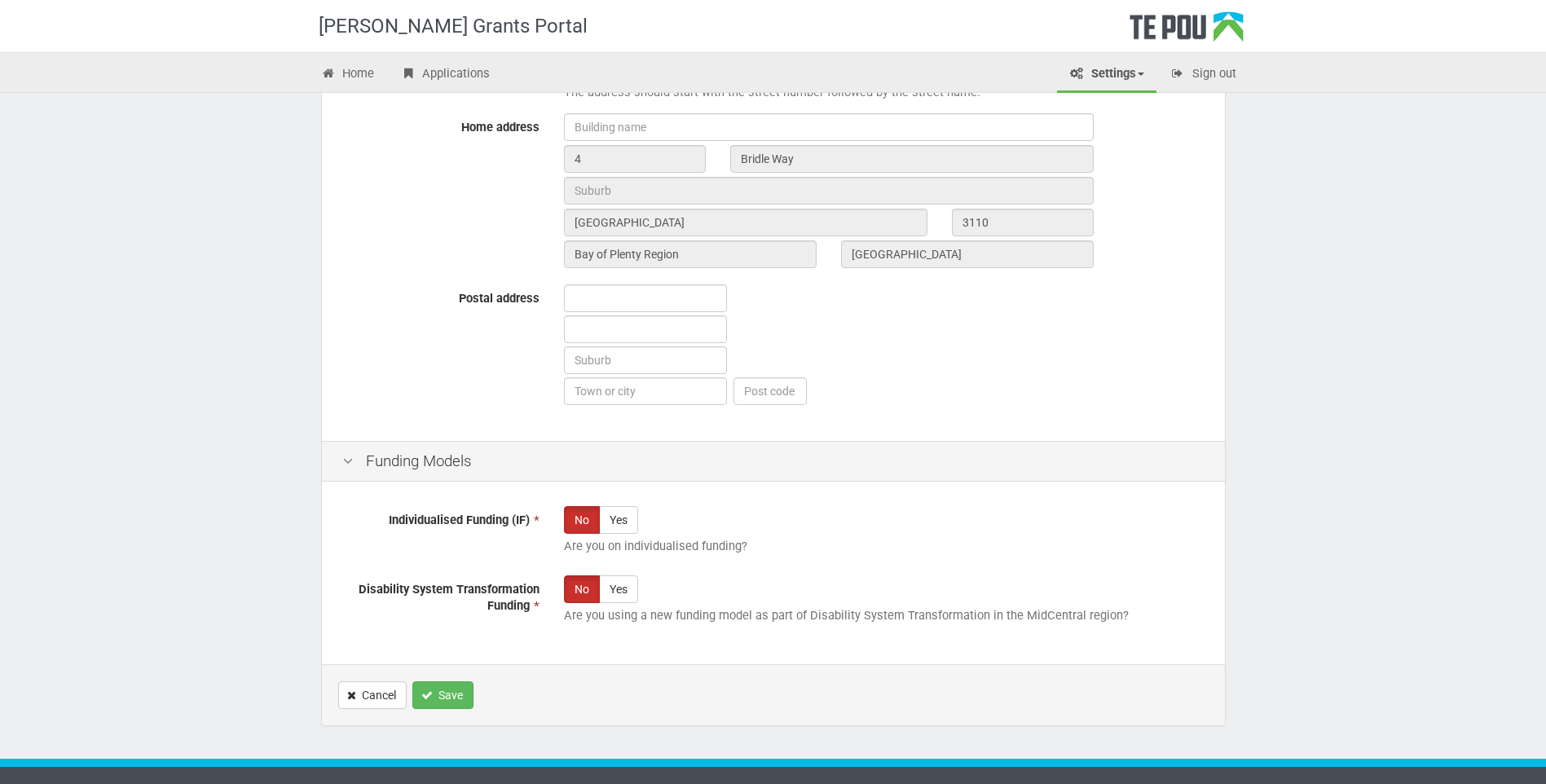
scroll to position [812, 0]
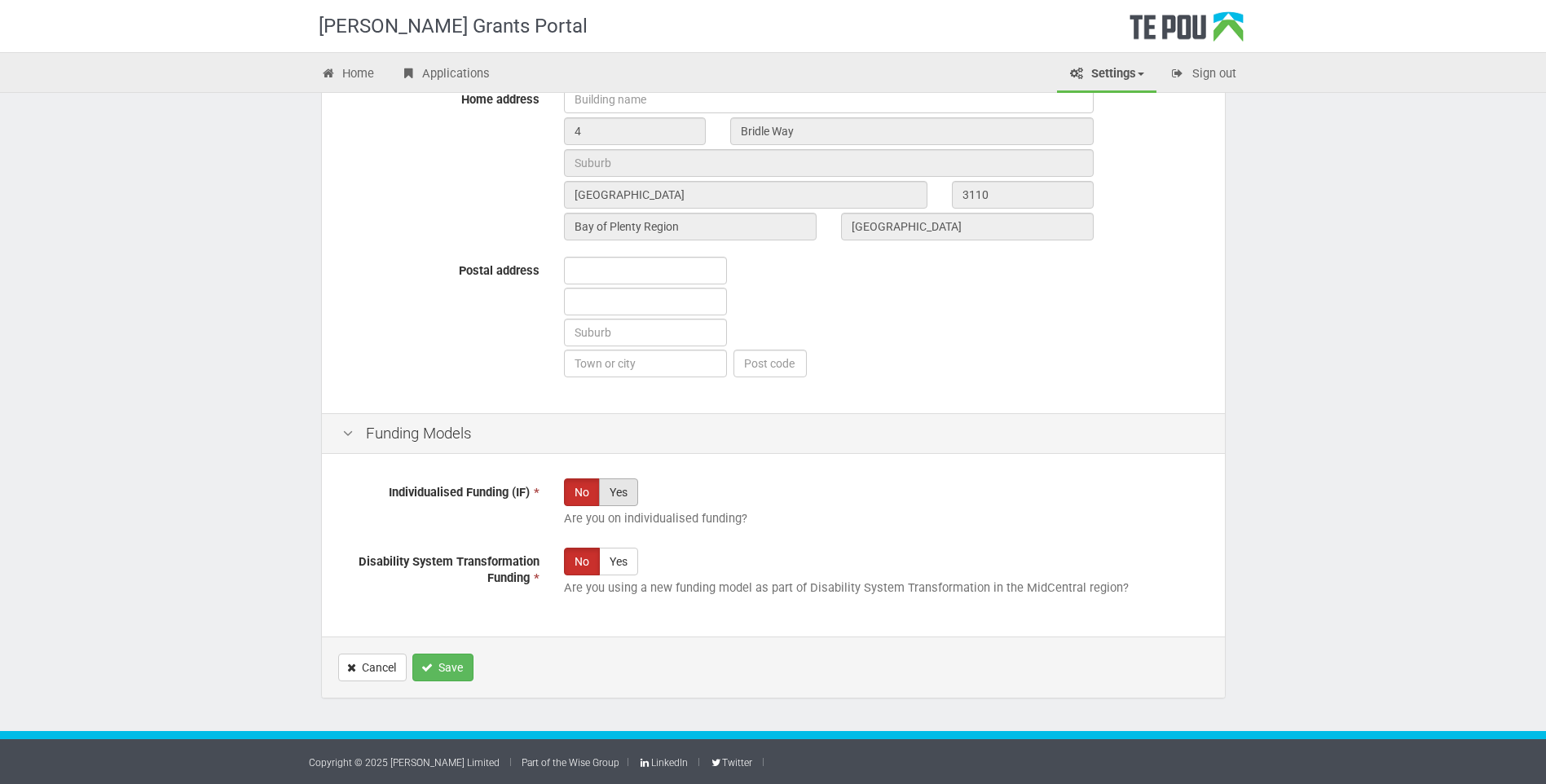
click at [623, 498] on label "Yes" at bounding box center [619, 492] width 39 height 28
radio input "true"
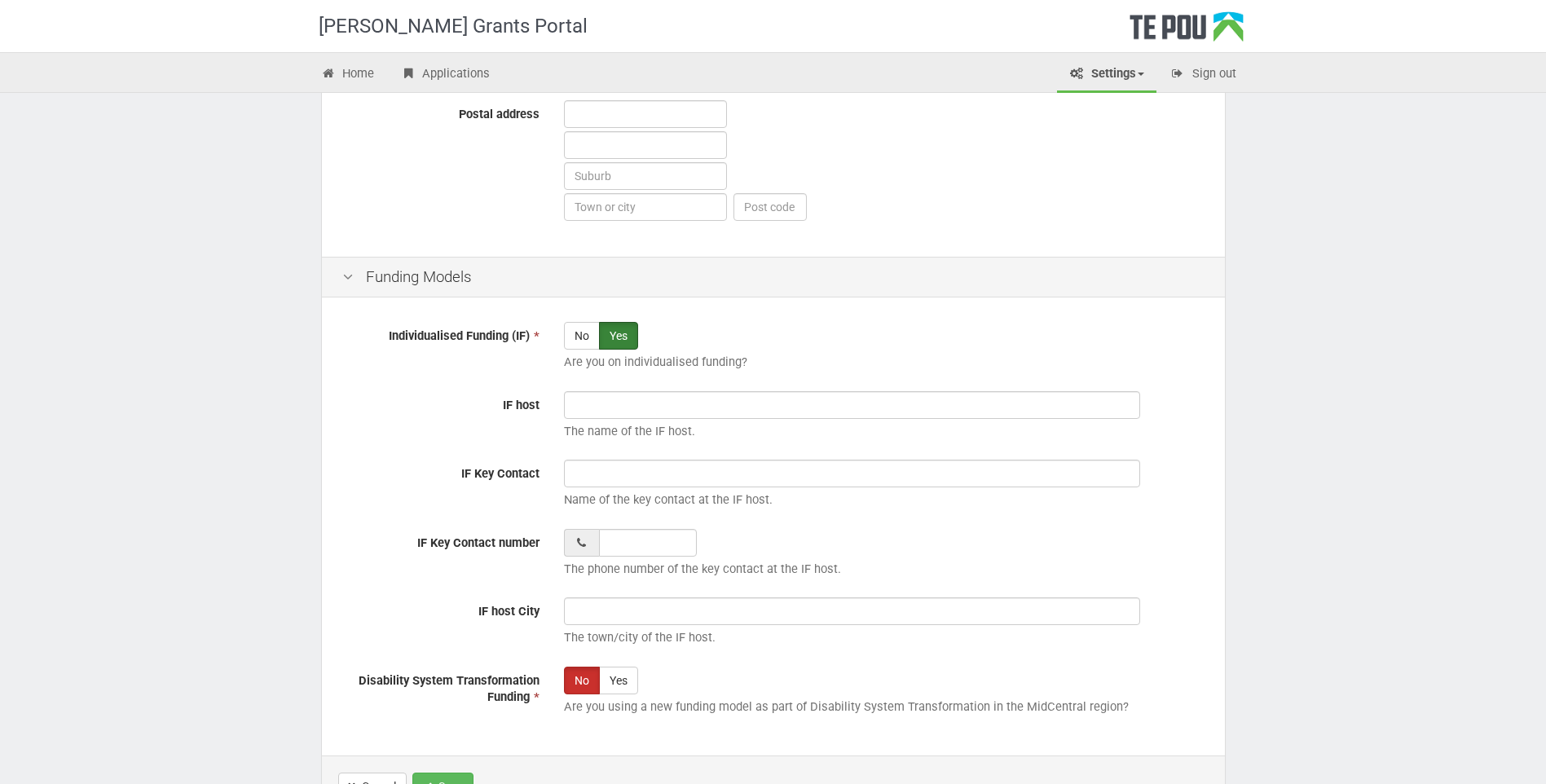
scroll to position [974, 0]
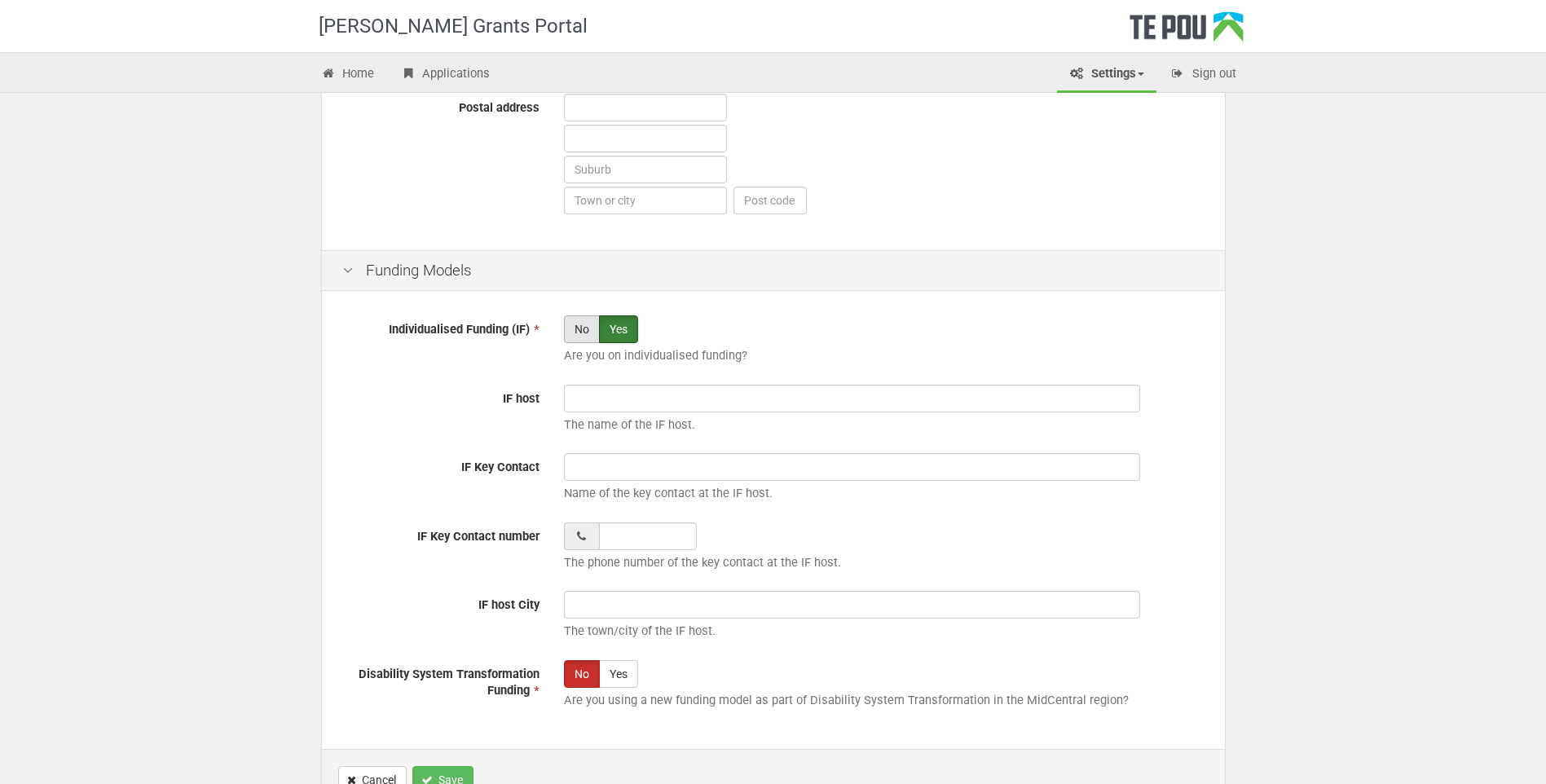
click at [586, 334] on label "No" at bounding box center [581, 329] width 35 height 28
radio input "true"
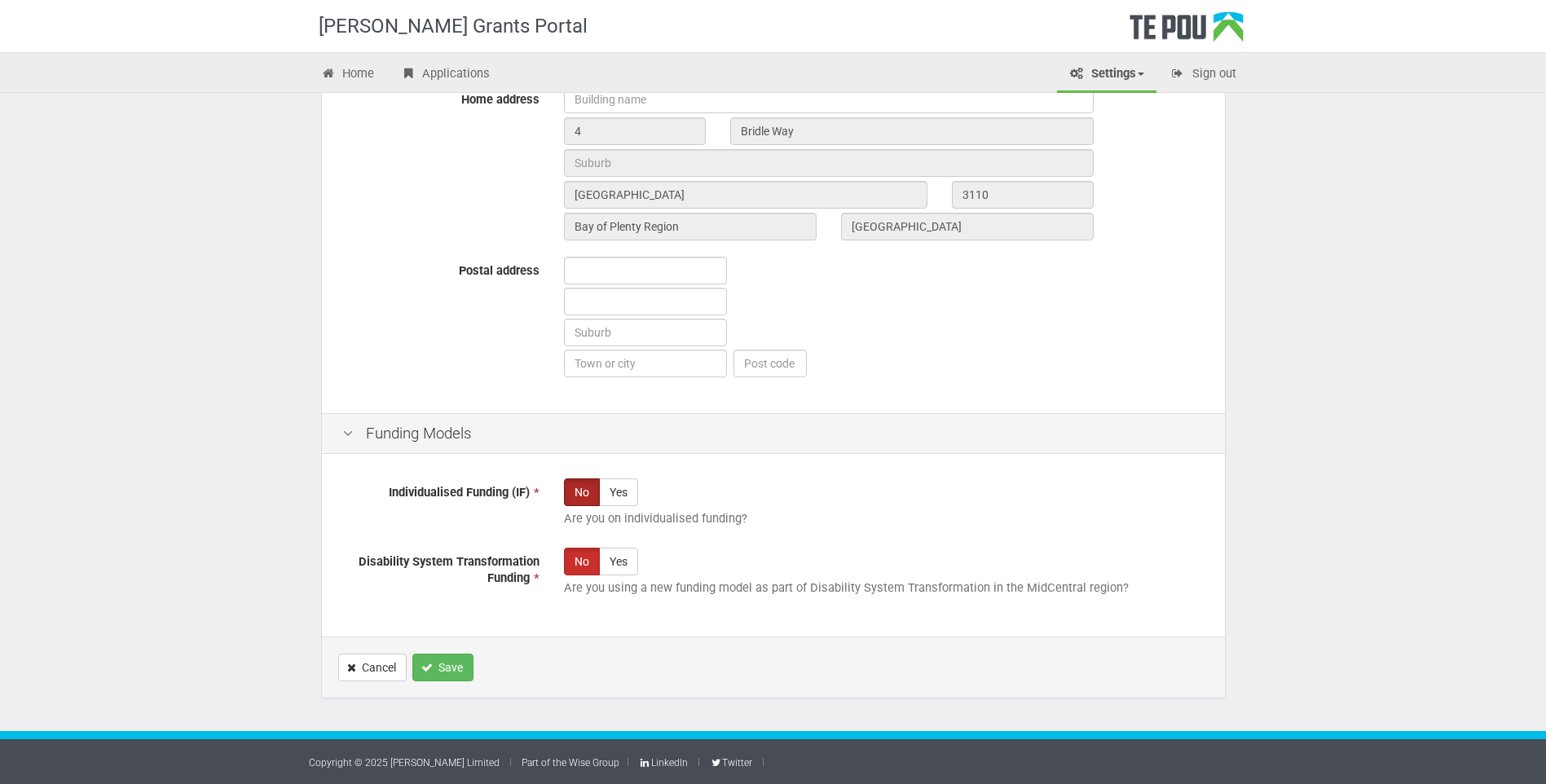
scroll to position [812, 0]
click at [448, 671] on button "Save" at bounding box center [443, 667] width 61 height 28
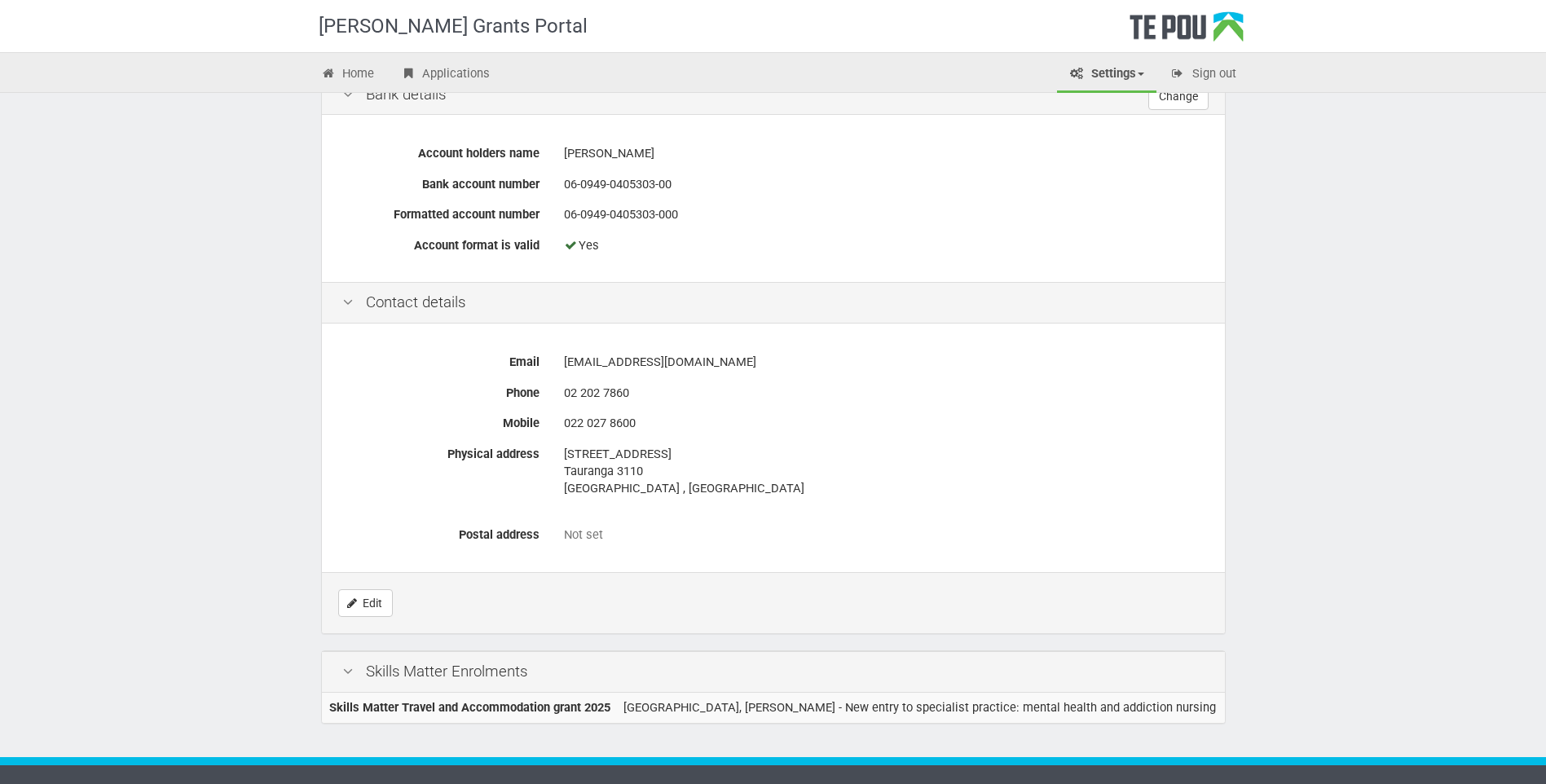
scroll to position [644, 0]
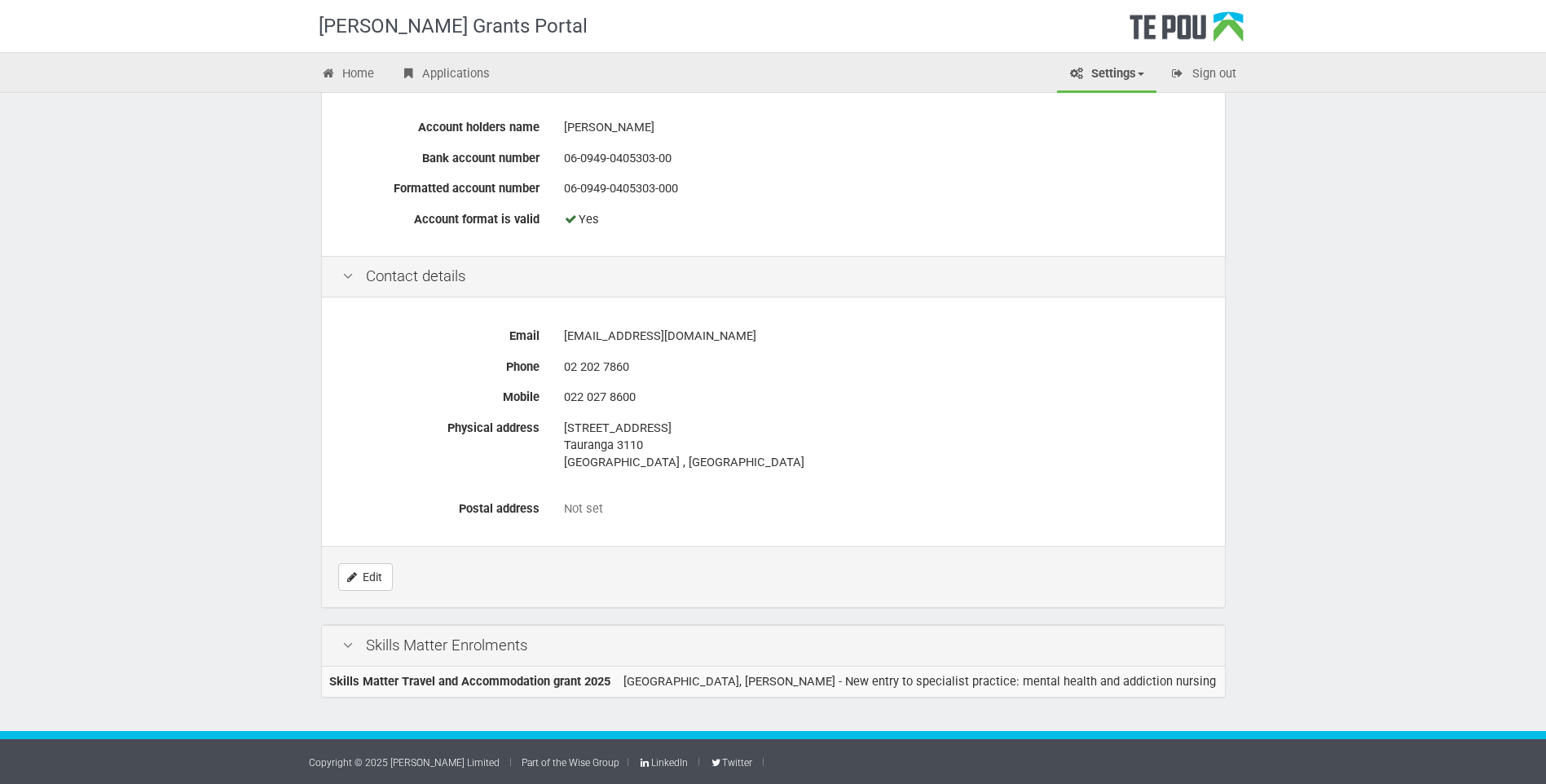
click at [348, 646] on icon at bounding box center [348, 646] width 20 height 16
click at [352, 643] on icon at bounding box center [348, 646] width 20 height 16
click at [397, 642] on div "Skills Matter Enrolments" at bounding box center [773, 646] width 904 height 41
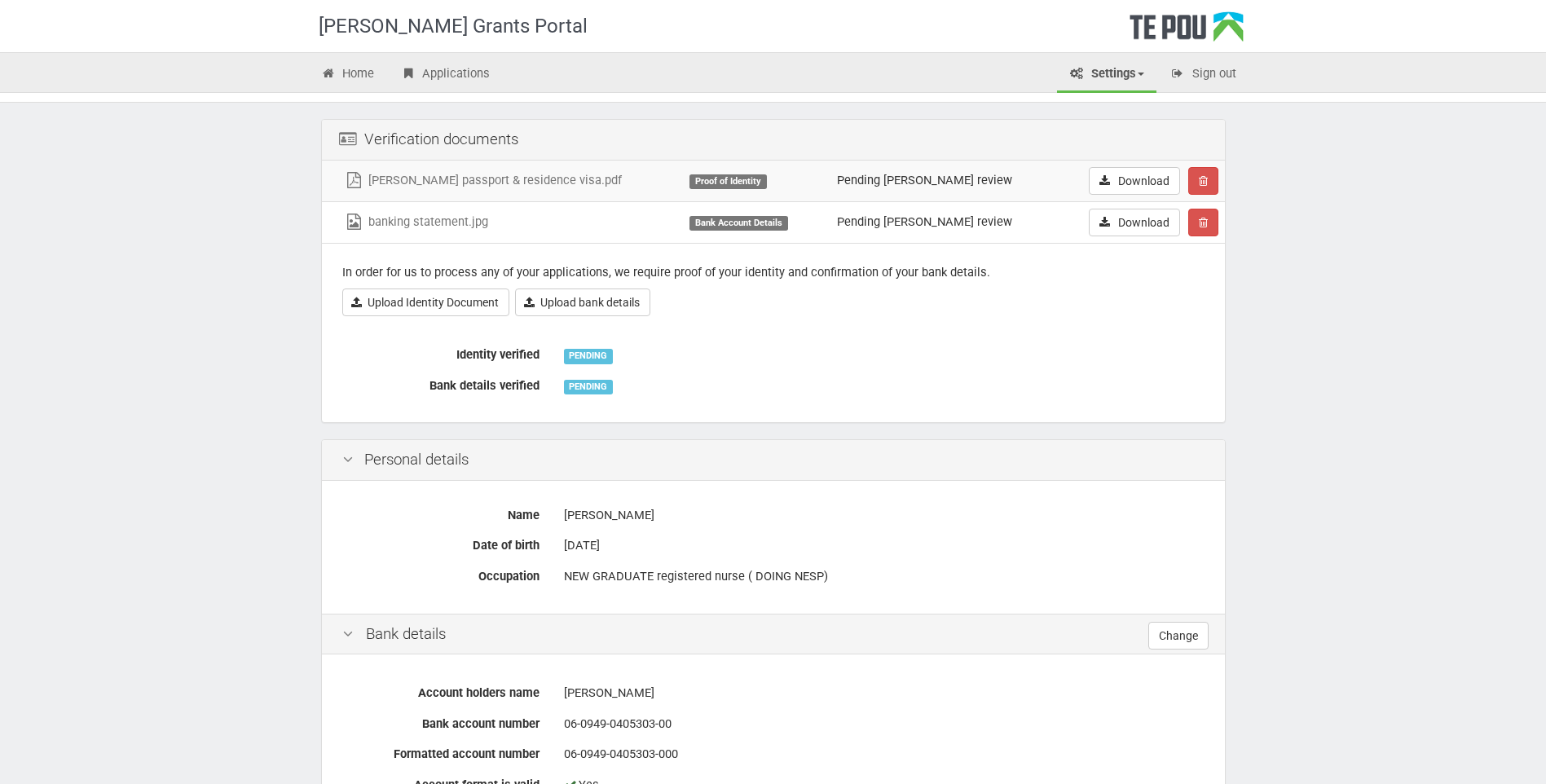
scroll to position [0, 0]
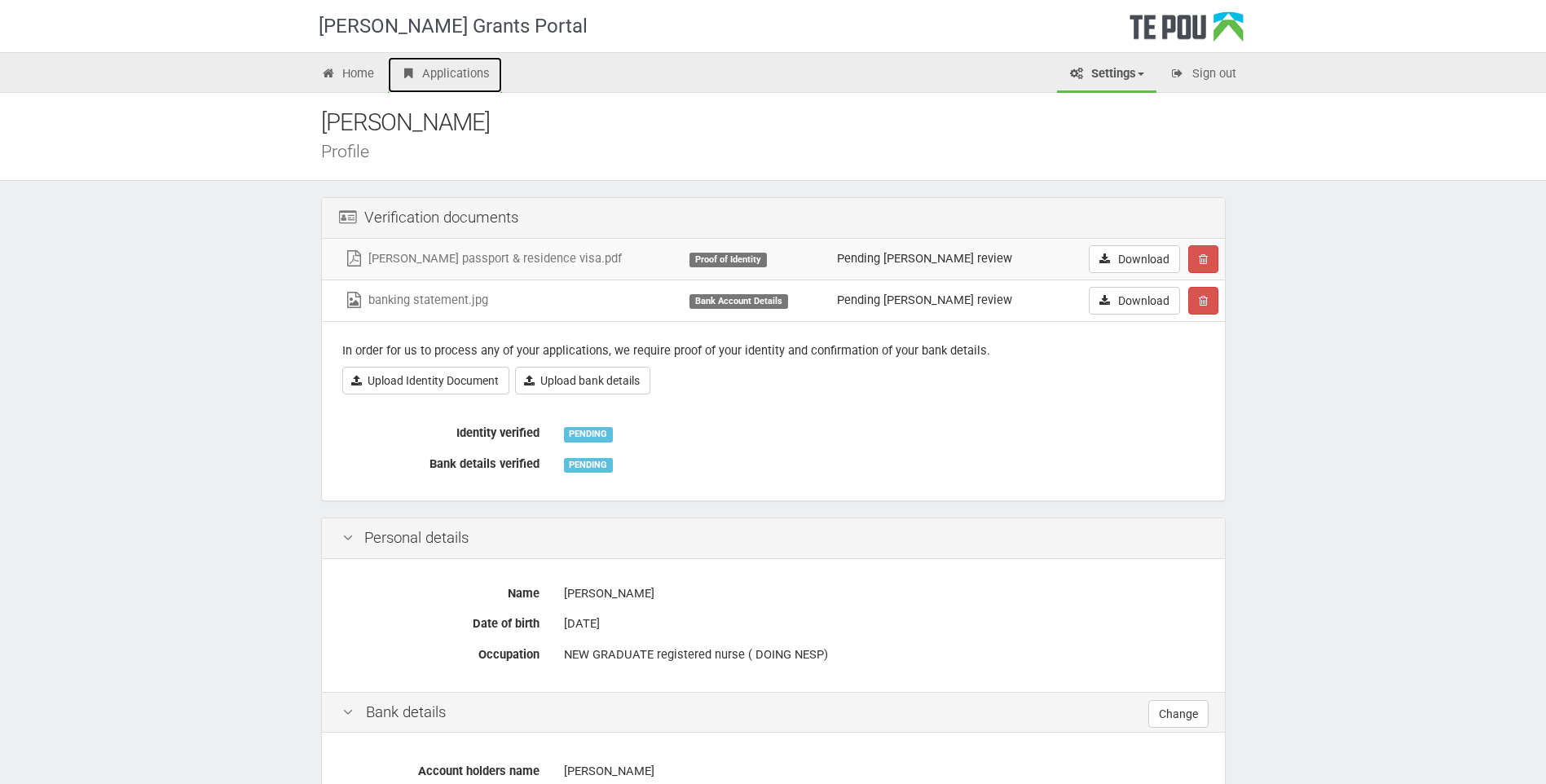
click at [439, 73] on link "Applications" at bounding box center [445, 75] width 114 height 35
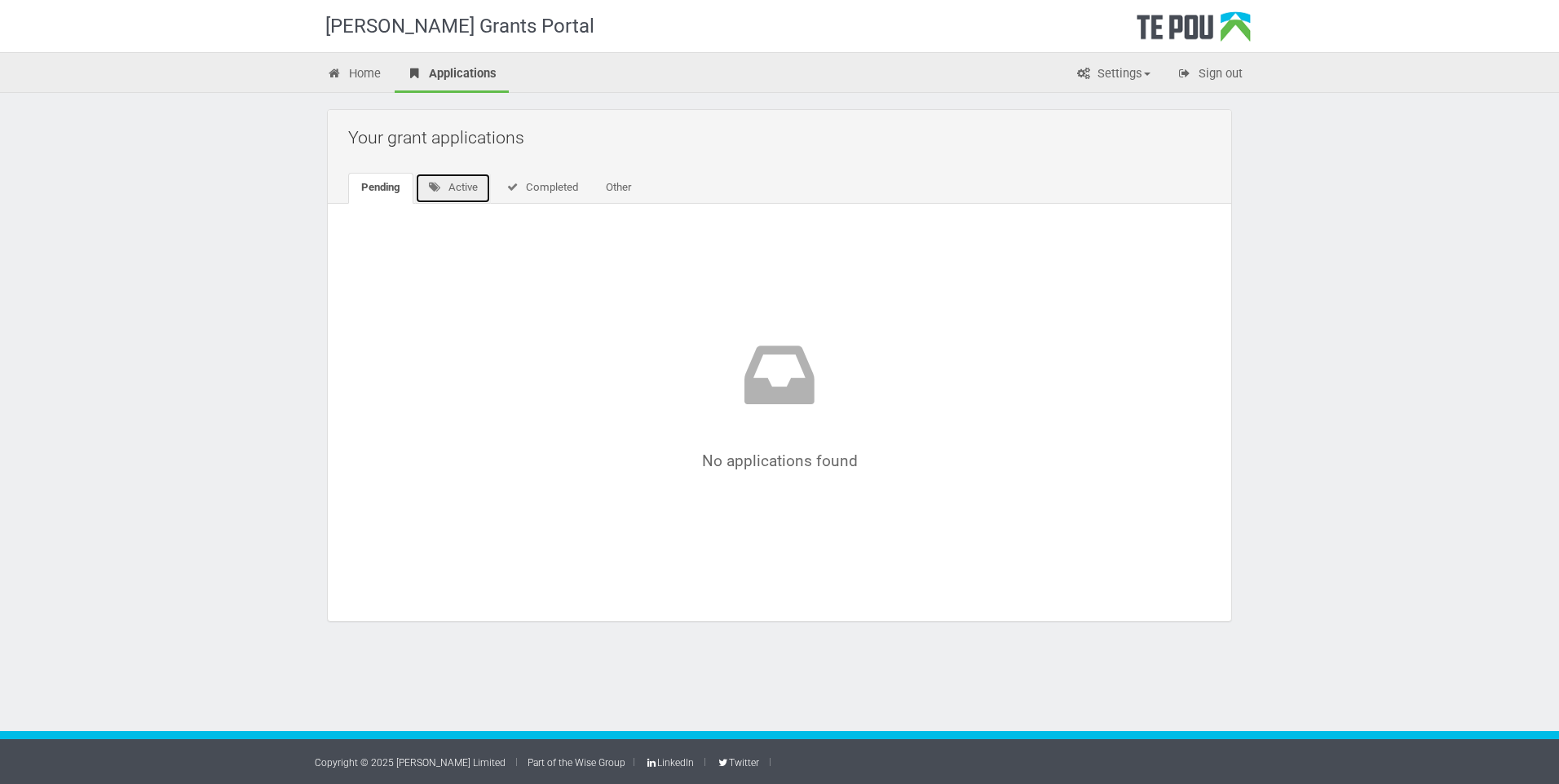
click at [434, 186] on icon at bounding box center [435, 186] width 14 height 11
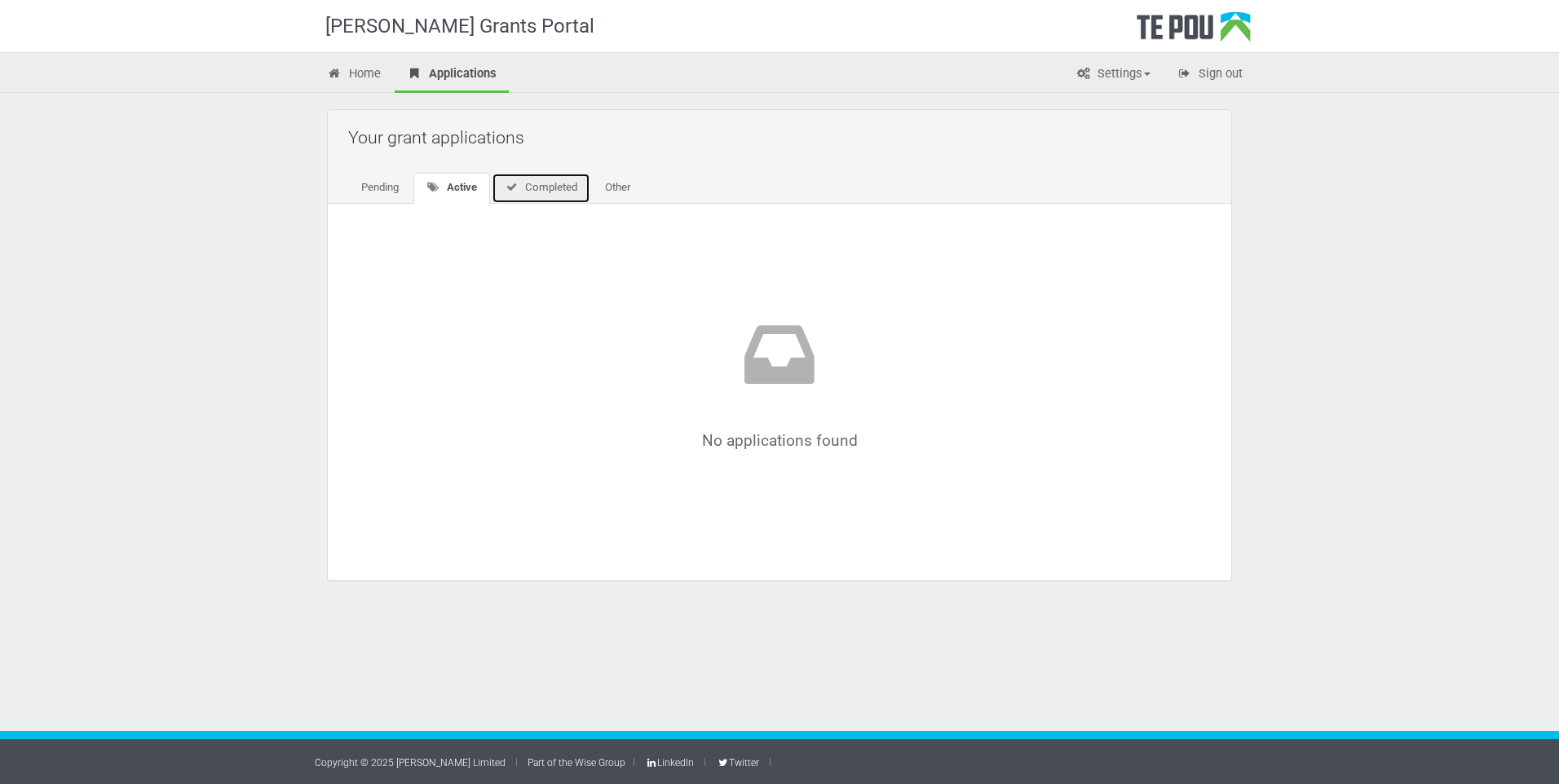
click at [529, 198] on link "Completed" at bounding box center [541, 187] width 99 height 31
click at [616, 193] on link "Other" at bounding box center [615, 187] width 51 height 31
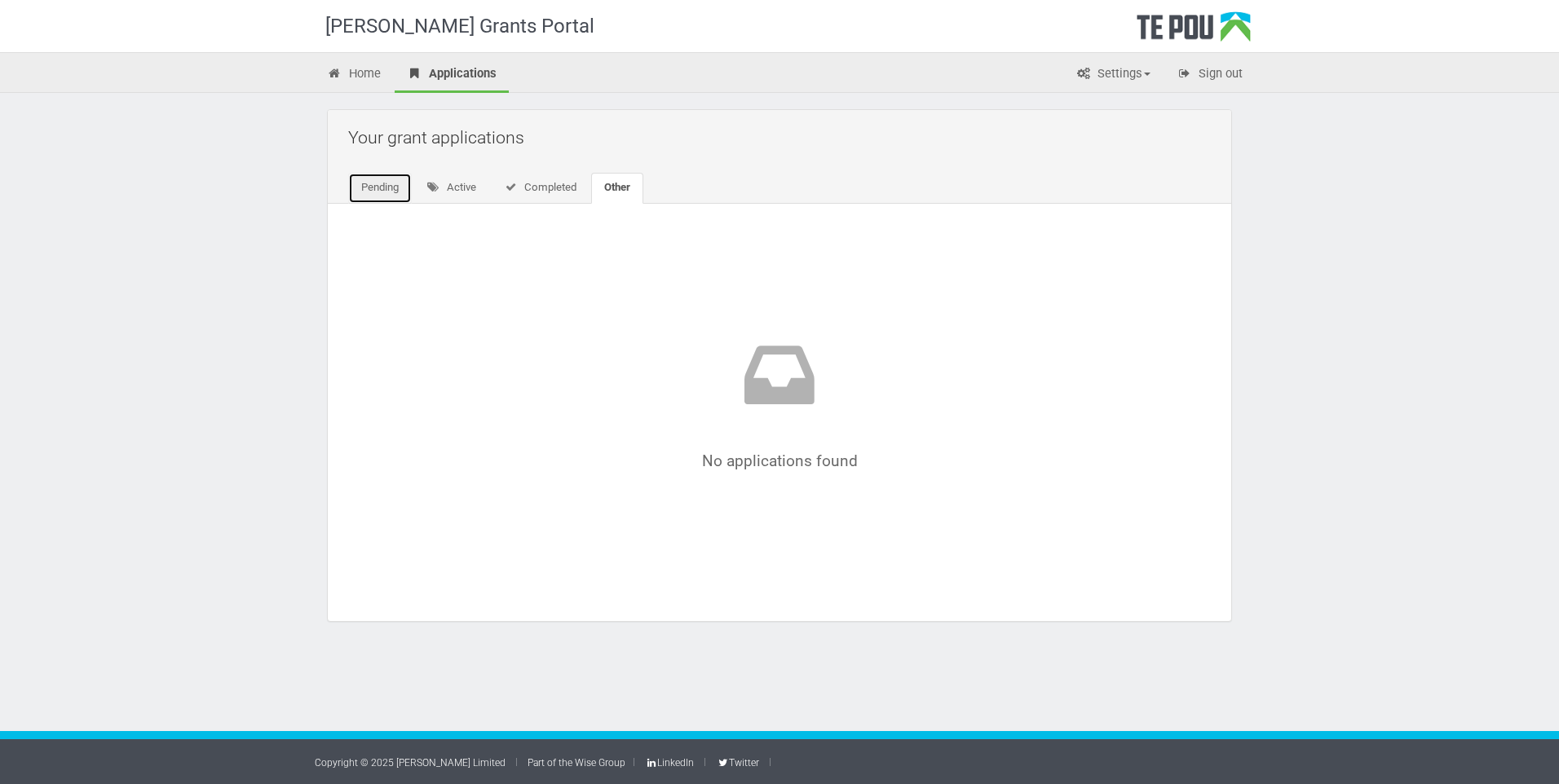
click at [361, 194] on link "Pending" at bounding box center [379, 187] width 64 height 31
click at [354, 65] on link "Home" at bounding box center [353, 75] width 78 height 35
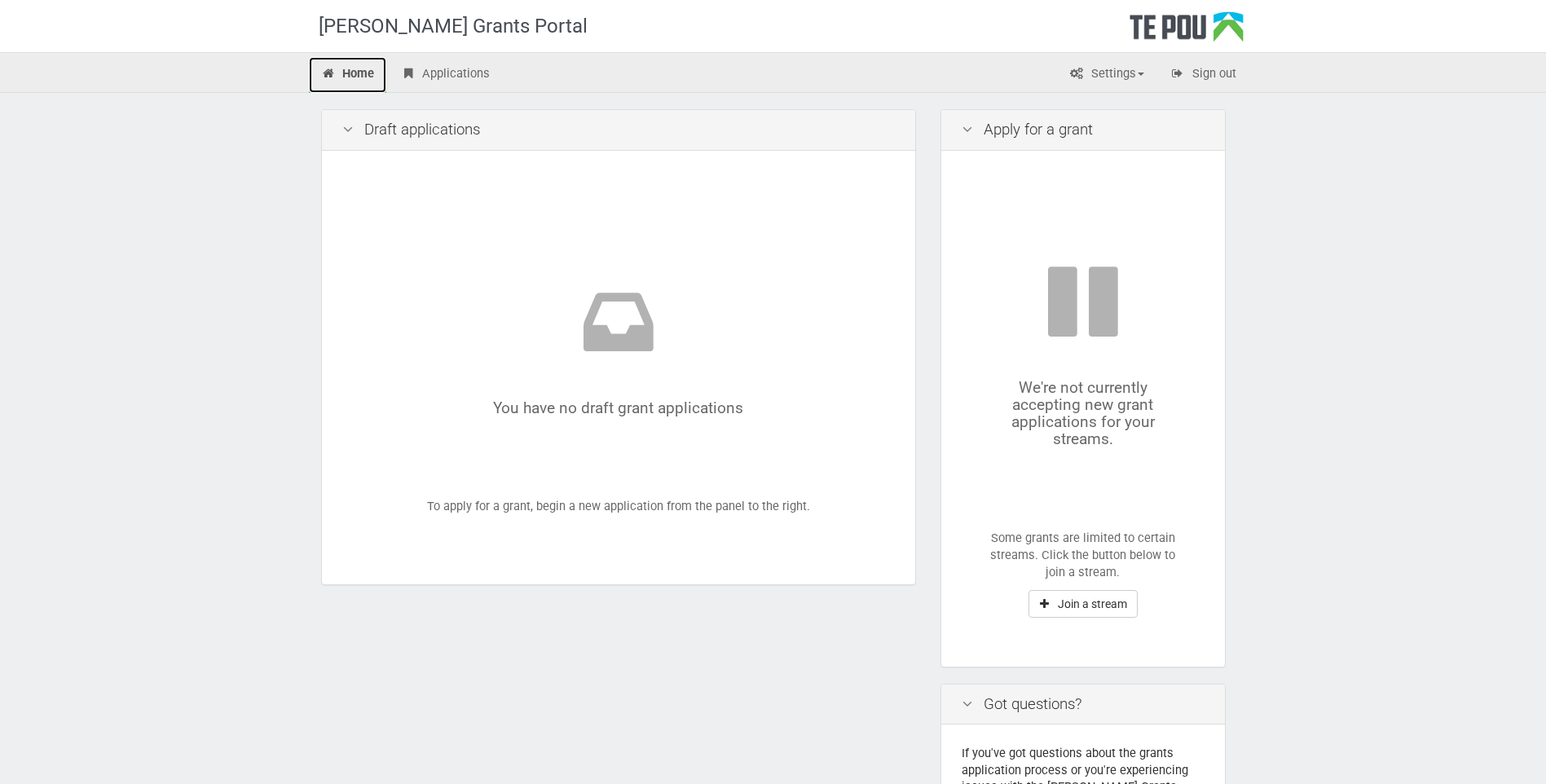
click at [351, 74] on link "Home" at bounding box center [348, 75] width 78 height 35
click at [328, 74] on icon at bounding box center [329, 74] width 16 height 12
click at [349, 71] on link "Home" at bounding box center [348, 75] width 78 height 35
click at [432, 79] on link "Applications" at bounding box center [445, 75] width 114 height 35
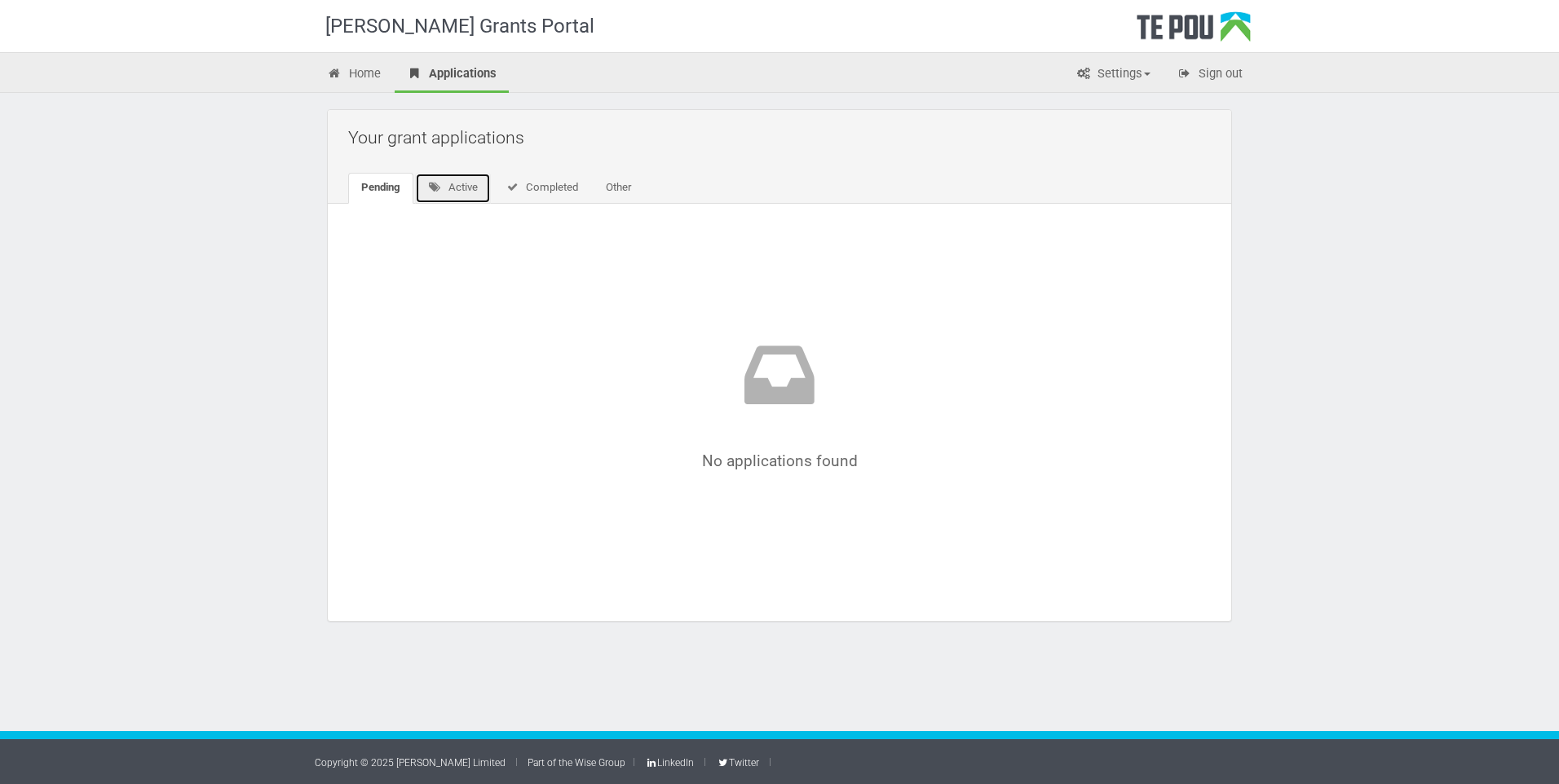
click at [441, 189] on icon at bounding box center [435, 186] width 14 height 11
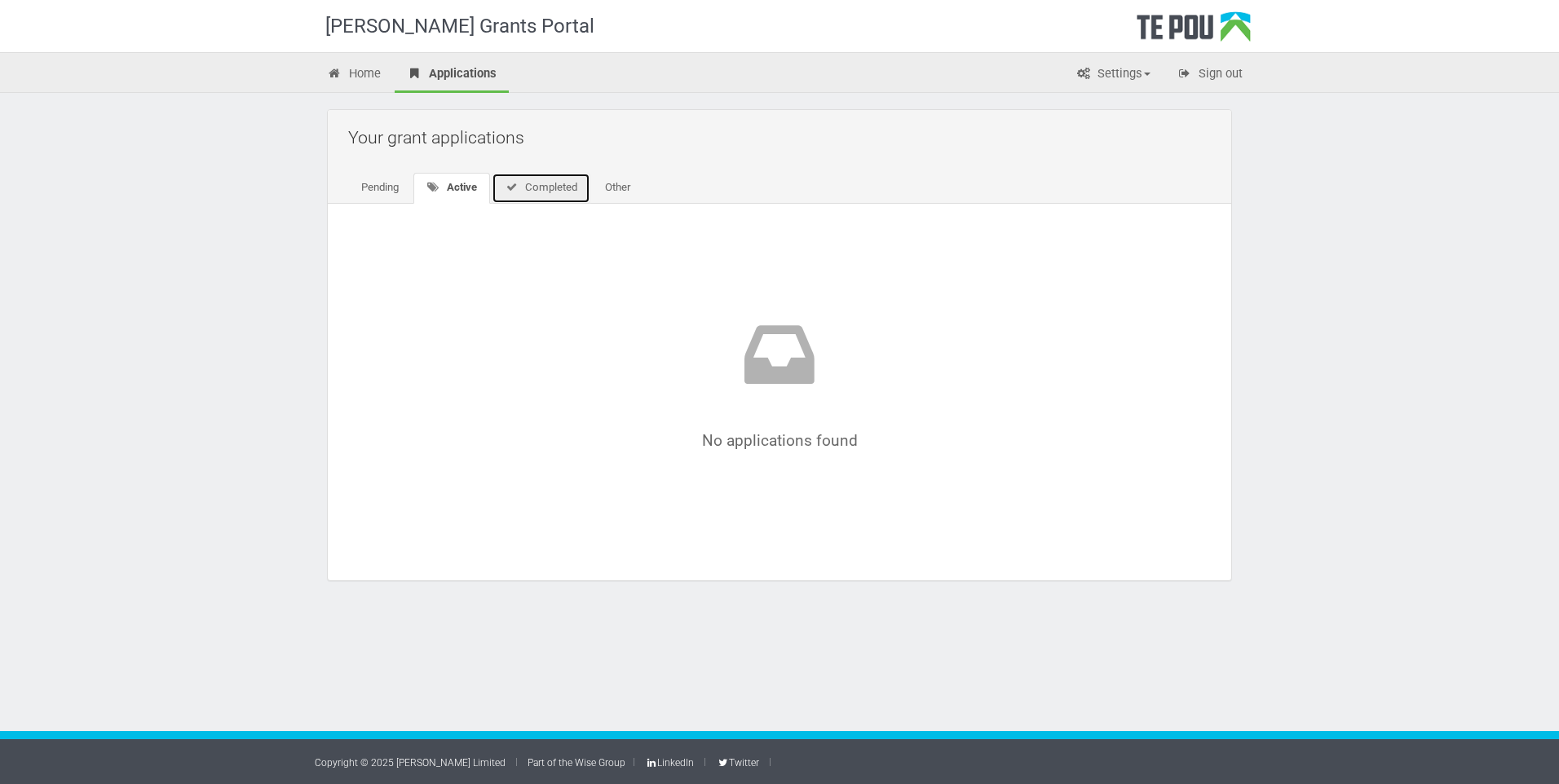
click at [538, 191] on link "Completed" at bounding box center [541, 187] width 99 height 31
click at [616, 195] on link "Other" at bounding box center [615, 187] width 51 height 31
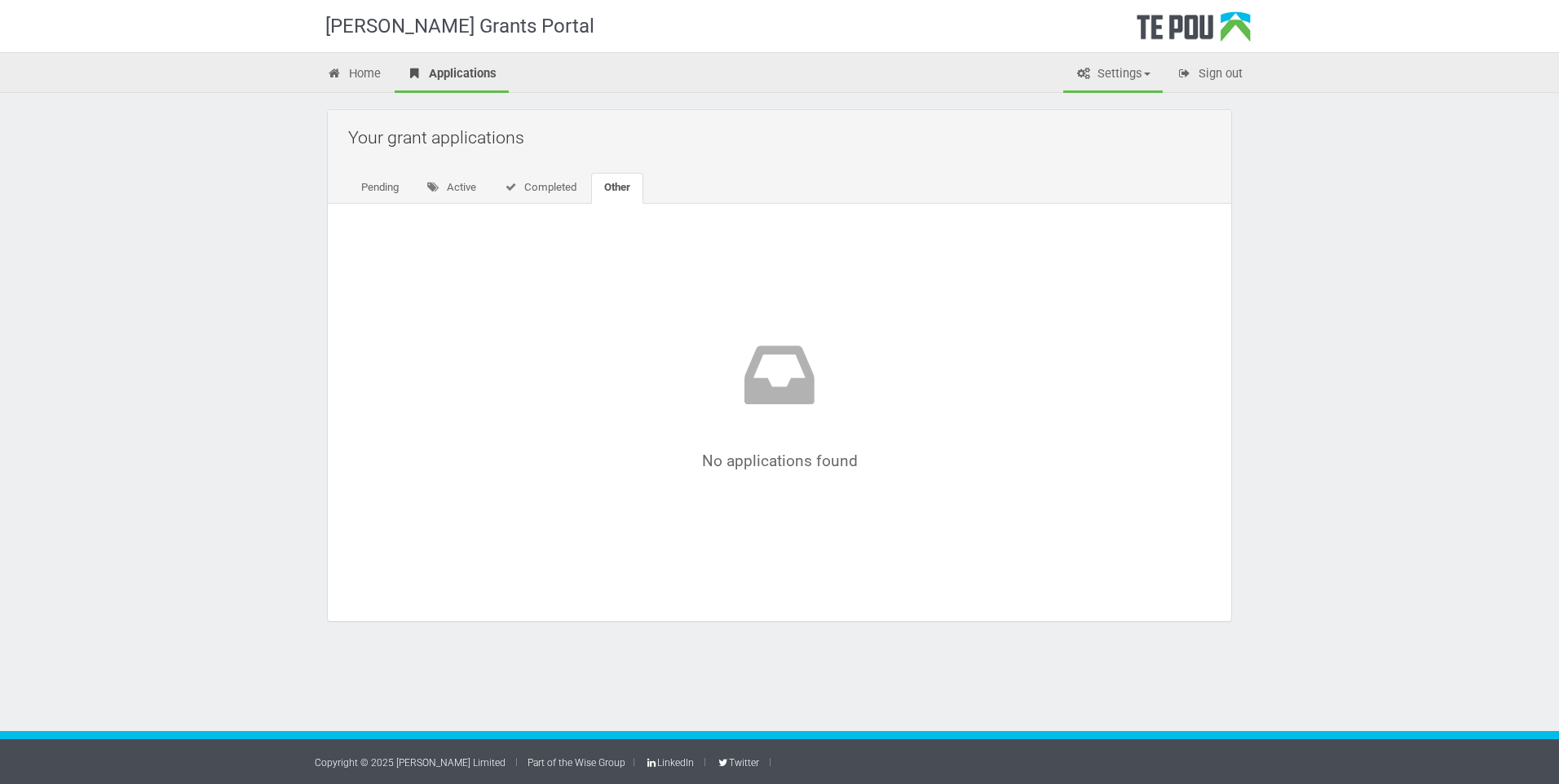
click at [1114, 73] on link "Settings" at bounding box center [1113, 75] width 100 height 35
click at [1092, 127] on link "My account" at bounding box center [1099, 132] width 129 height 24
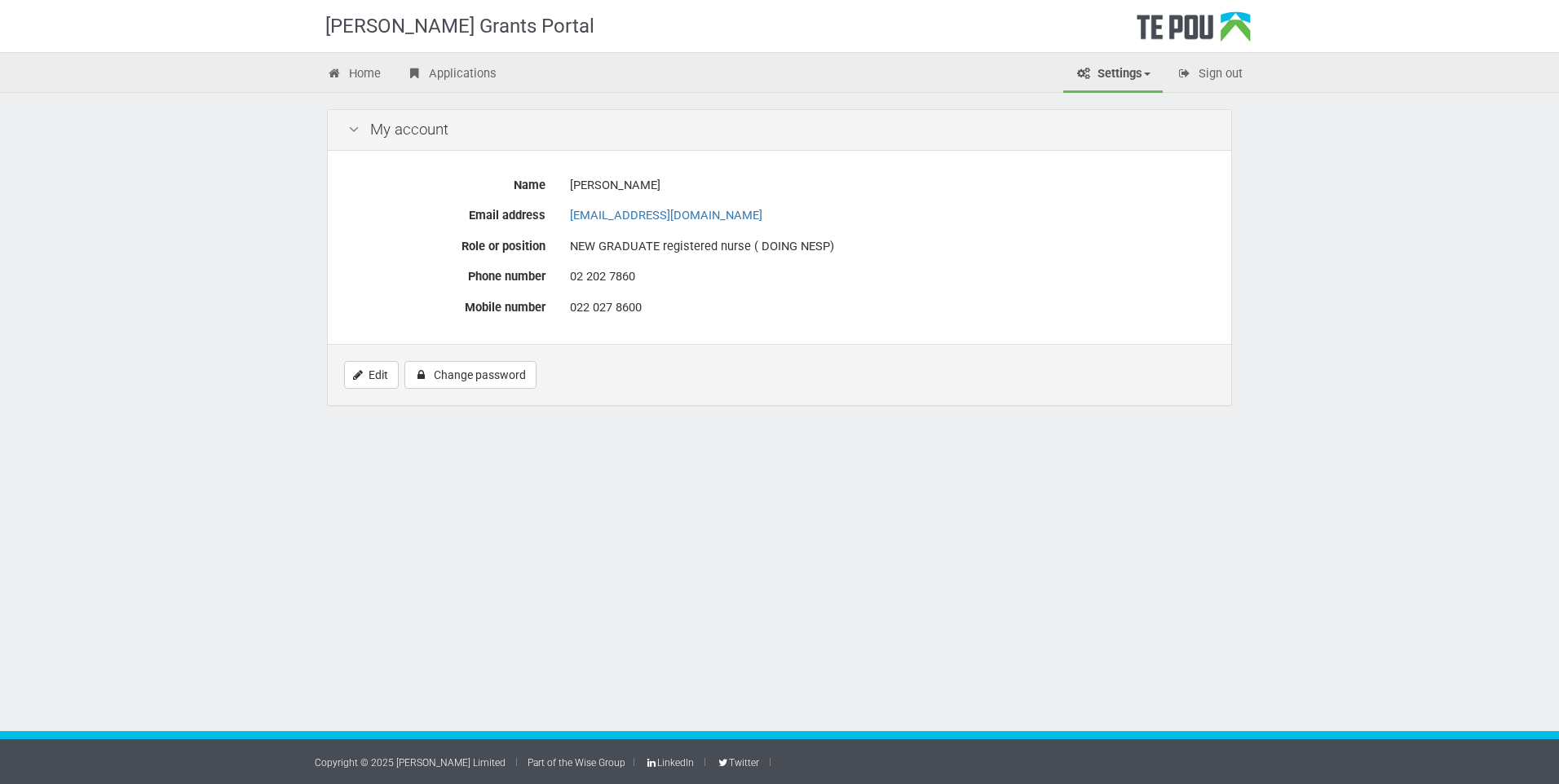
click at [467, 20] on div "[PERSON_NAME] Grants Portal" at bounding box center [476, 26] width 302 height 52
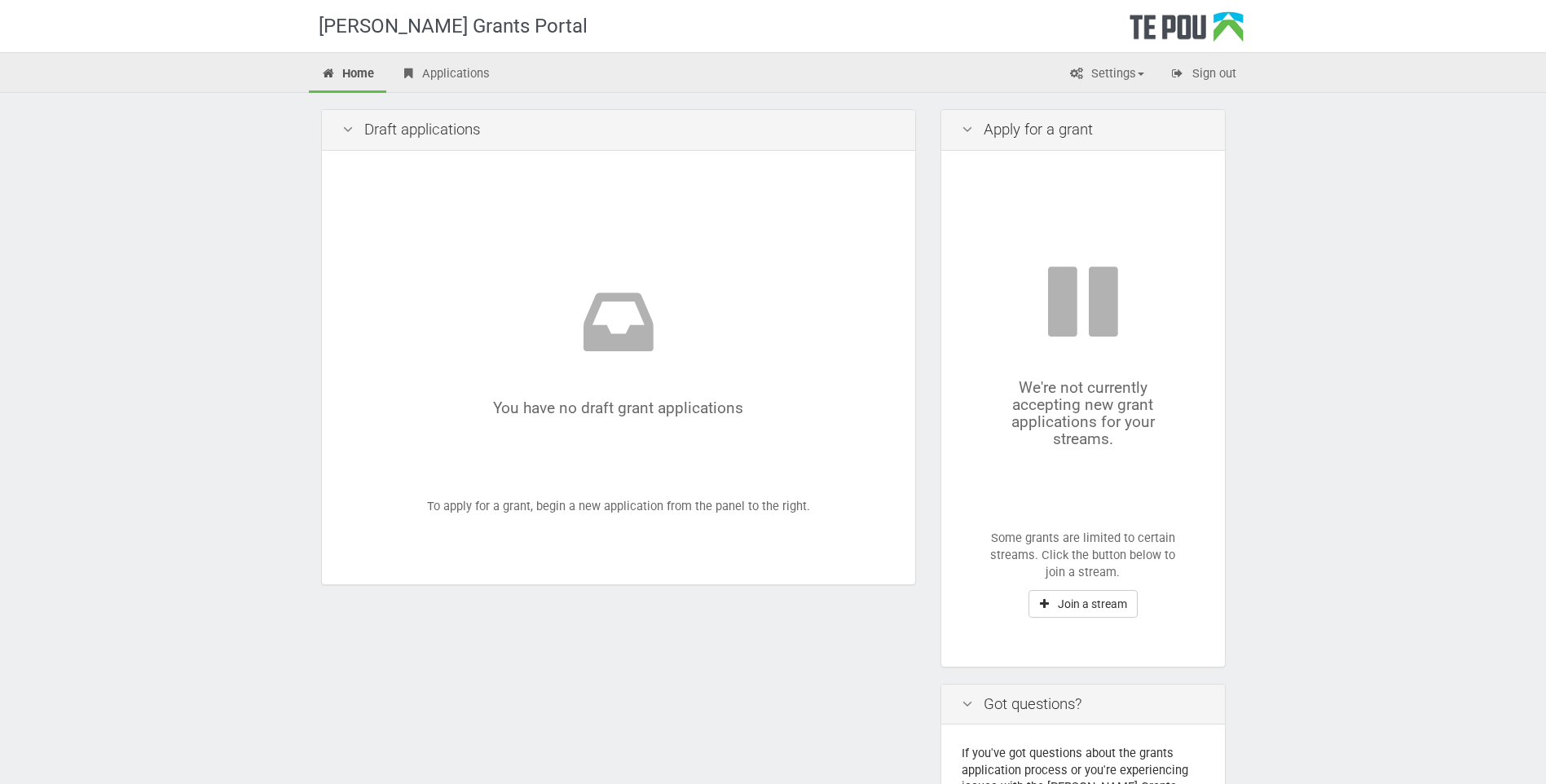
click at [1219, 36] on div "Te Pou Logo" at bounding box center [1187, 32] width 114 height 40
click at [1210, 26] on div "Te Pou Logo" at bounding box center [1187, 32] width 114 height 40
drag, startPoint x: 1209, startPoint y: 26, endPoint x: 1052, endPoint y: 31, distance: 157.1
click at [1196, 30] on div "Te Pou Logo" at bounding box center [1187, 32] width 114 height 40
click at [791, 497] on div "You have no draft grant applications To apply for a grant, begin a new applicat…" at bounding box center [618, 368] width 553 height 394
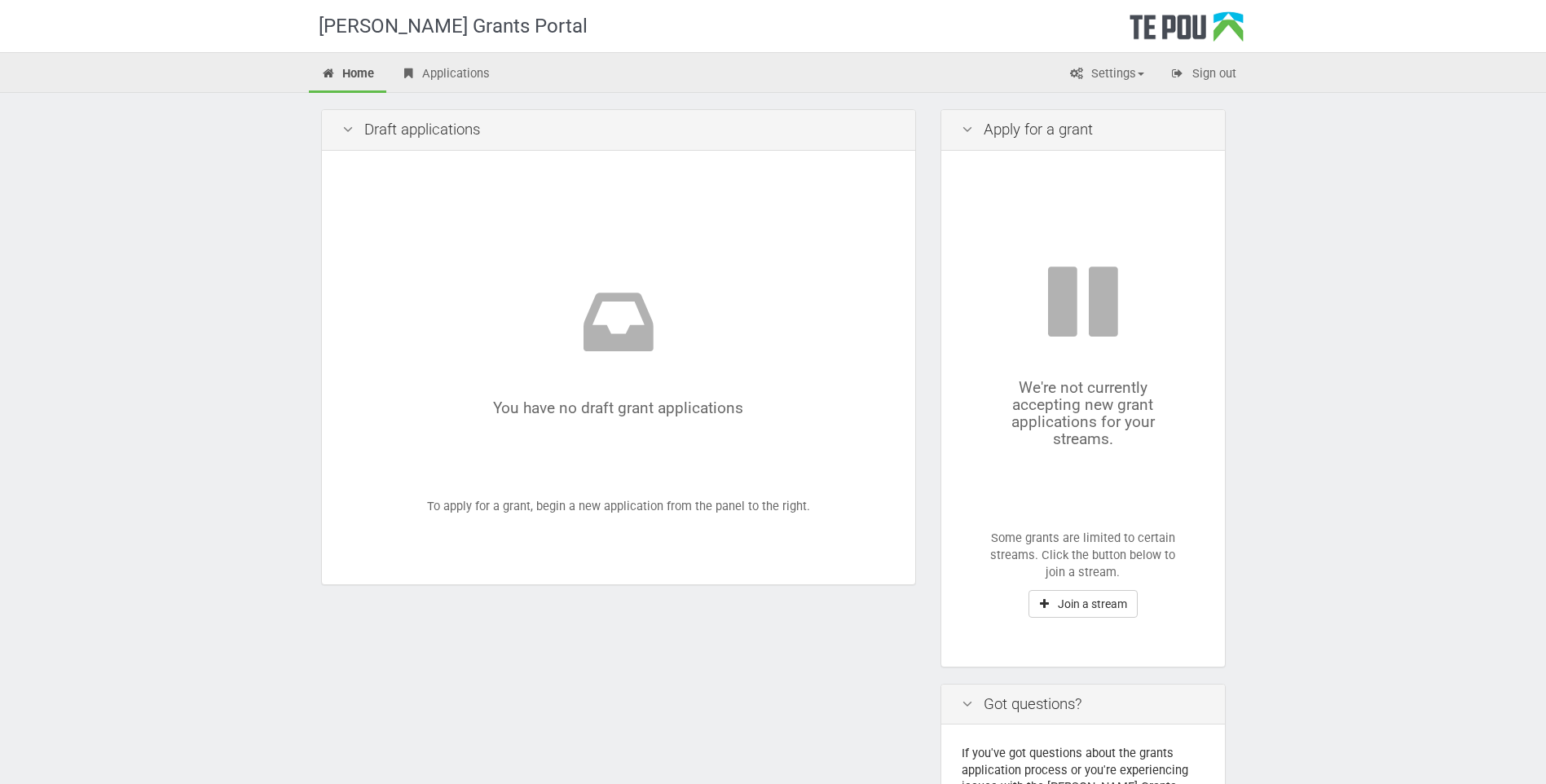
click at [791, 497] on div "You have no draft grant applications To apply for a grant, begin a new applicat…" at bounding box center [618, 368] width 553 height 394
drag, startPoint x: 791, startPoint y: 497, endPoint x: 758, endPoint y: 512, distance: 36.2
click at [758, 512] on div "You have no draft grant applications To apply for a grant, begin a new applicat…" at bounding box center [618, 368] width 553 height 394
click at [573, 408] on div "You have no draft grant applications" at bounding box center [619, 348] width 455 height 135
drag, startPoint x: 573, startPoint y: 408, endPoint x: 665, endPoint y: 333, distance: 118.7
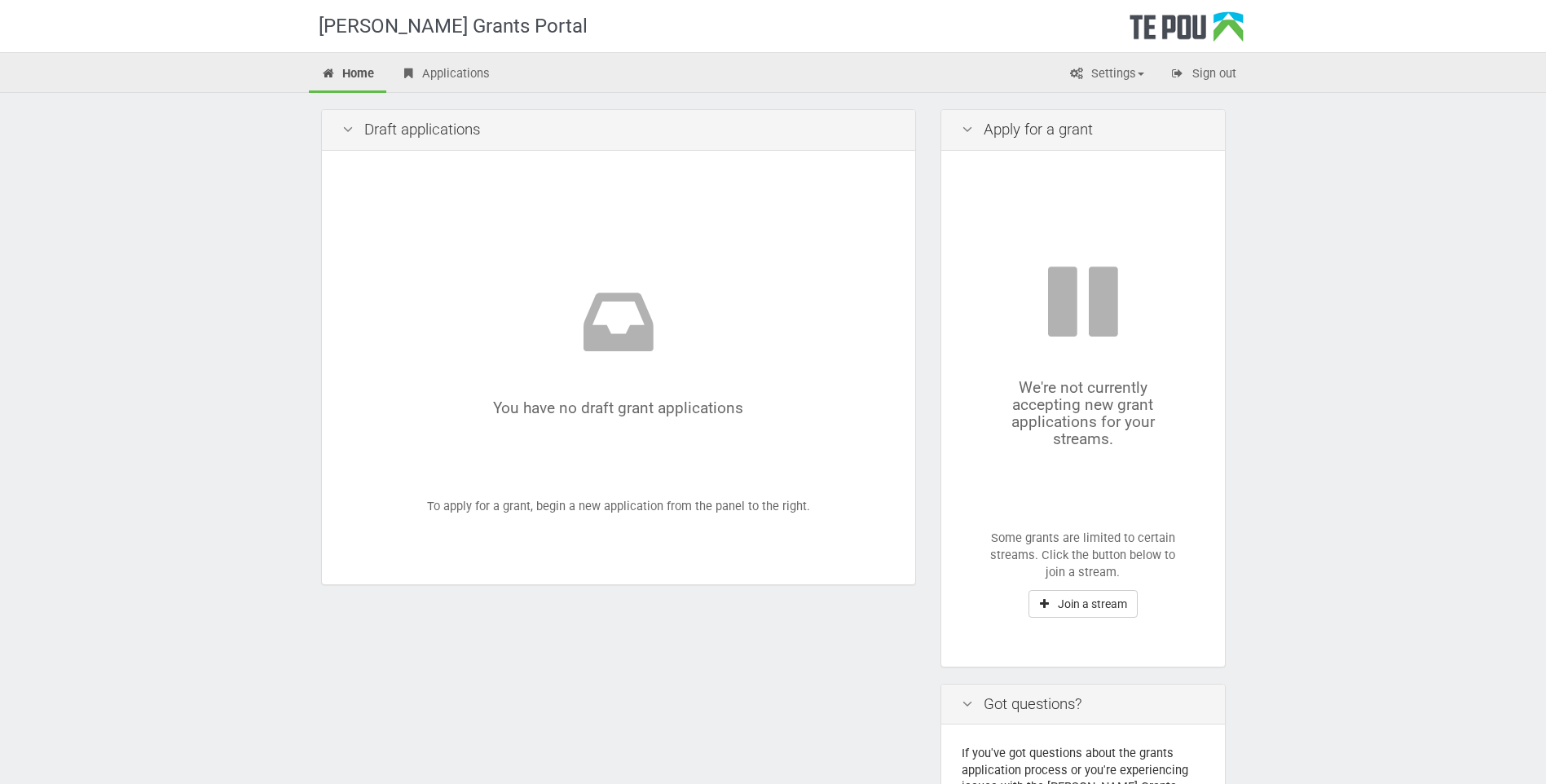
click at [665, 333] on icon at bounding box center [619, 327] width 455 height 94
click at [643, 327] on icon at bounding box center [619, 327] width 455 height 94
click at [636, 324] on icon at bounding box center [619, 327] width 455 height 94
drag, startPoint x: 636, startPoint y: 324, endPoint x: 514, endPoint y: 287, distance: 127.5
click at [635, 324] on icon at bounding box center [619, 327] width 455 height 94
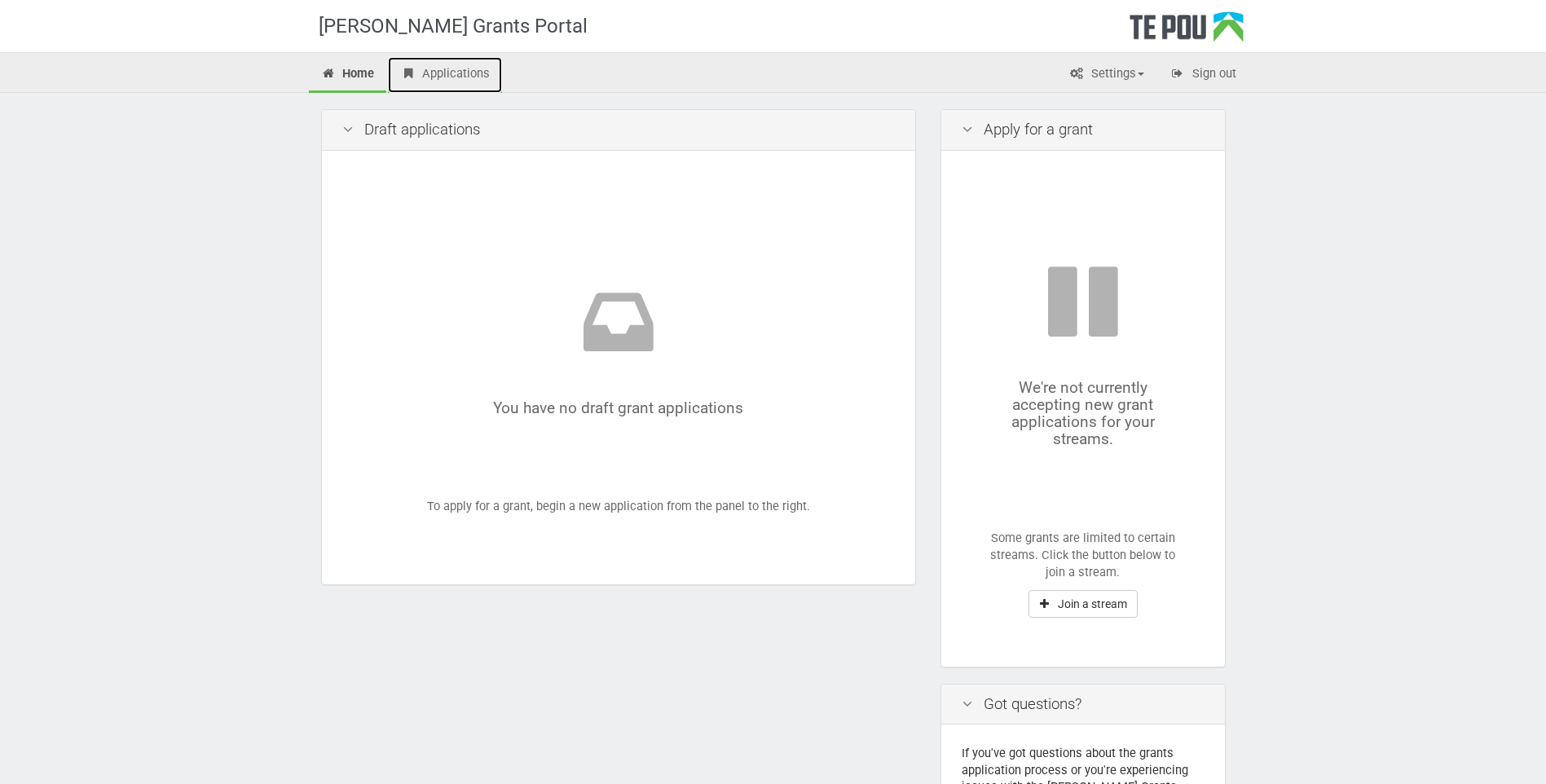
click at [438, 78] on link "Applications" at bounding box center [445, 75] width 114 height 35
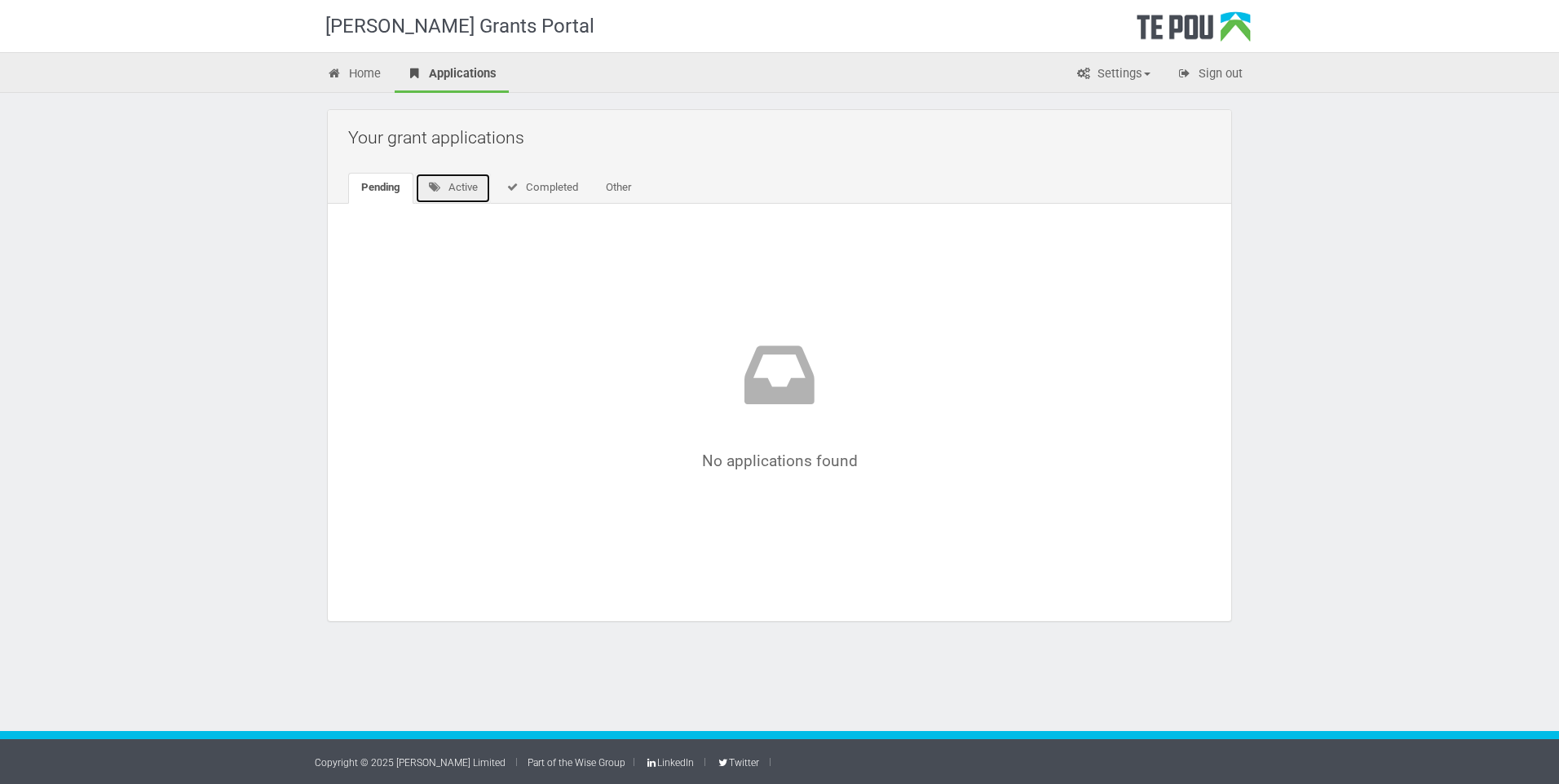
click at [460, 187] on link "Active" at bounding box center [452, 187] width 76 height 31
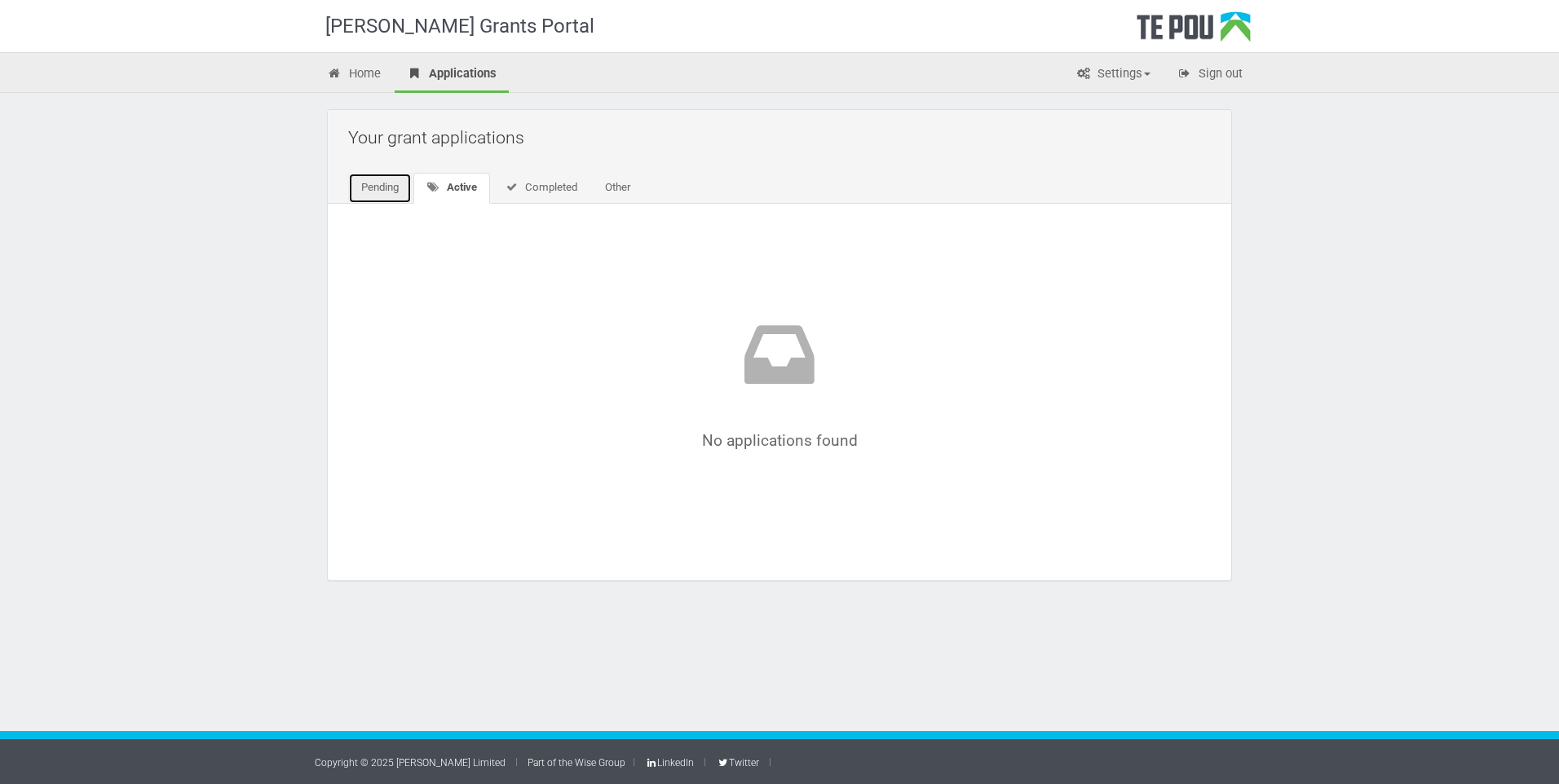
click at [382, 185] on link "Pending" at bounding box center [379, 187] width 64 height 31
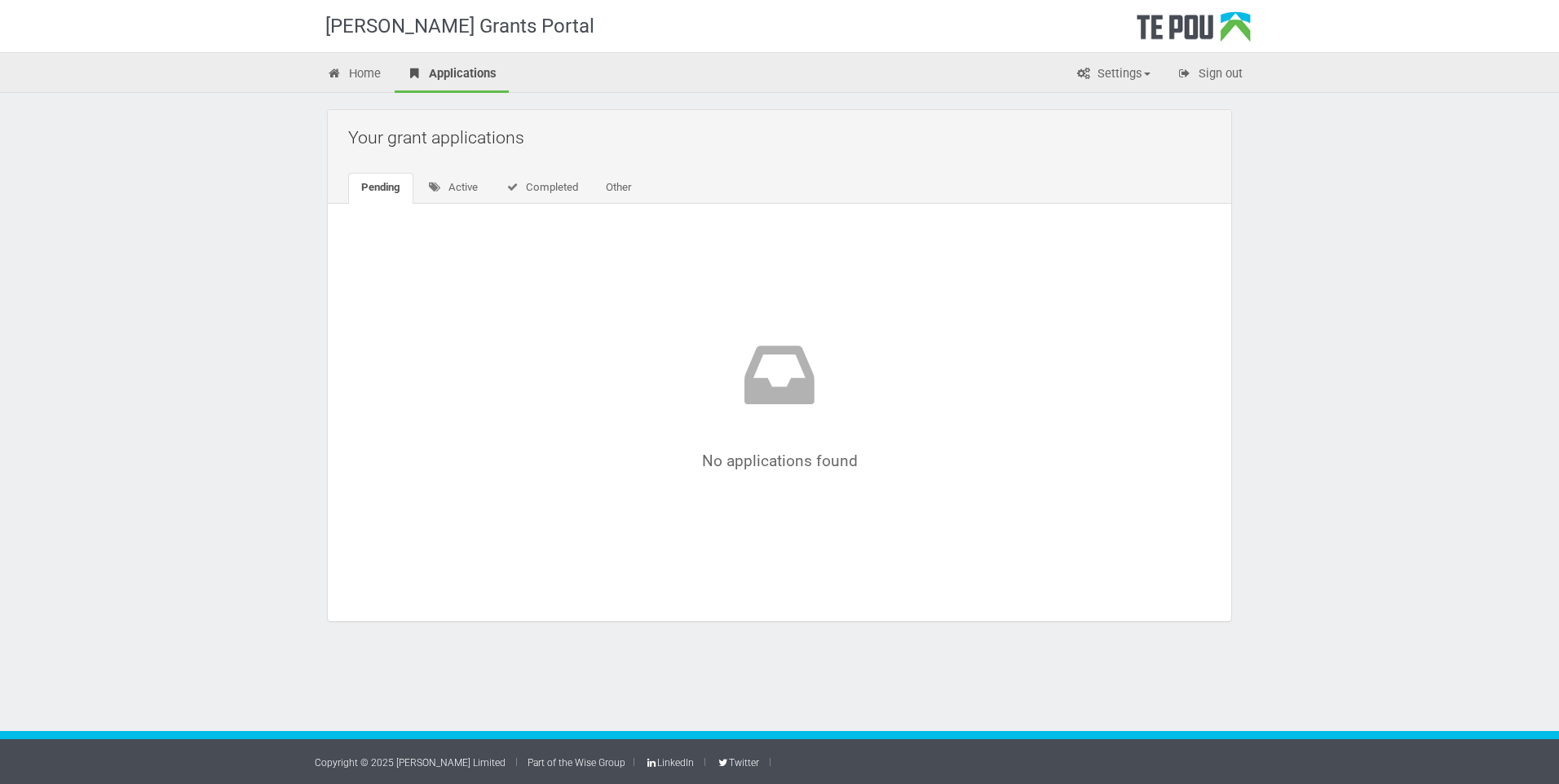
click at [438, 26] on div "[PERSON_NAME] Grants Portal" at bounding box center [476, 26] width 302 height 52
click at [1200, 37] on div "Te Pou Logo" at bounding box center [1193, 32] width 114 height 40
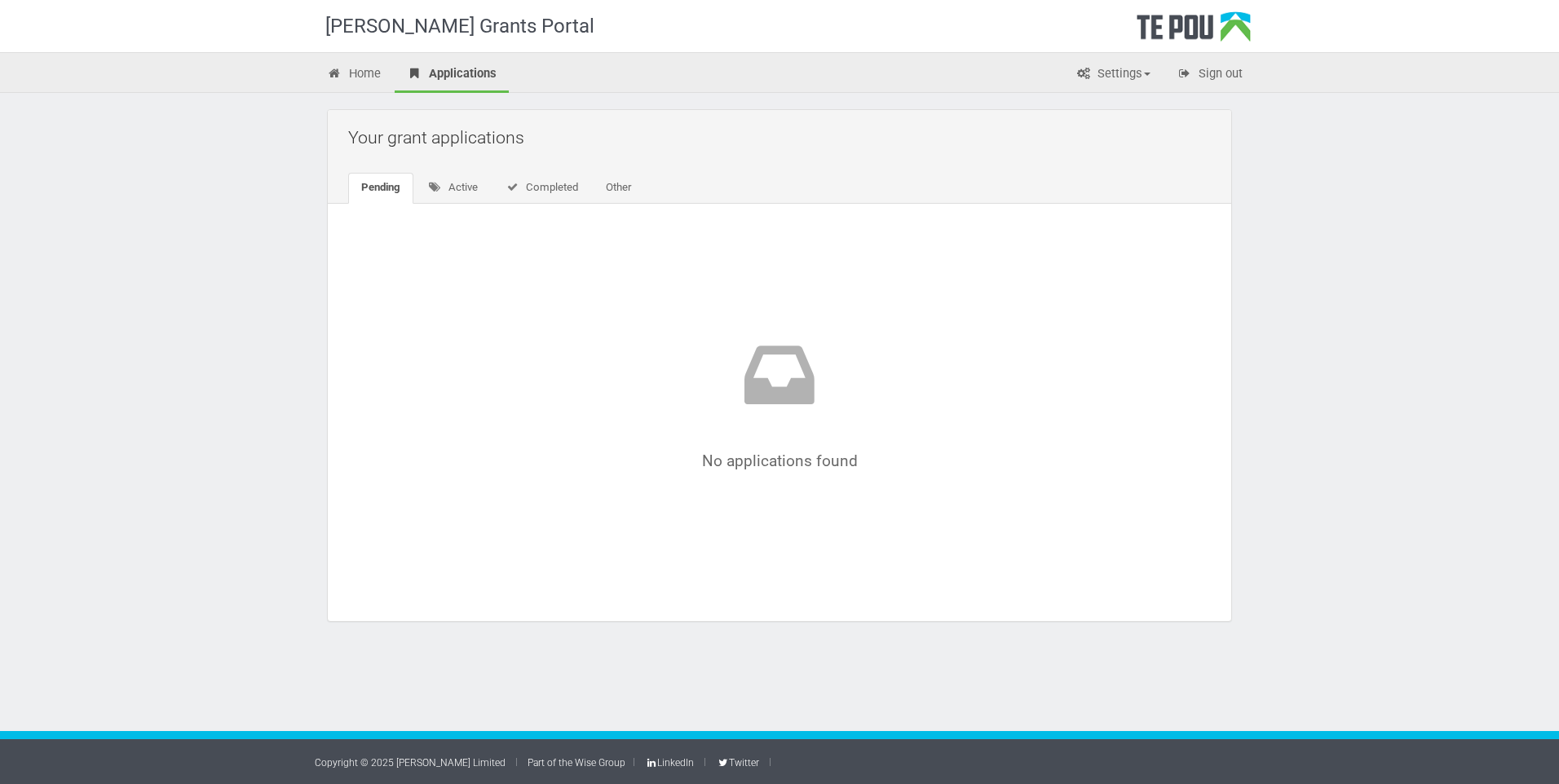
click at [1198, 24] on div "Te Pou Logo" at bounding box center [1193, 32] width 114 height 40
click at [1130, 74] on link "Settings" at bounding box center [1113, 75] width 100 height 35
click at [1088, 106] on link "Profile" at bounding box center [1099, 108] width 129 height 24
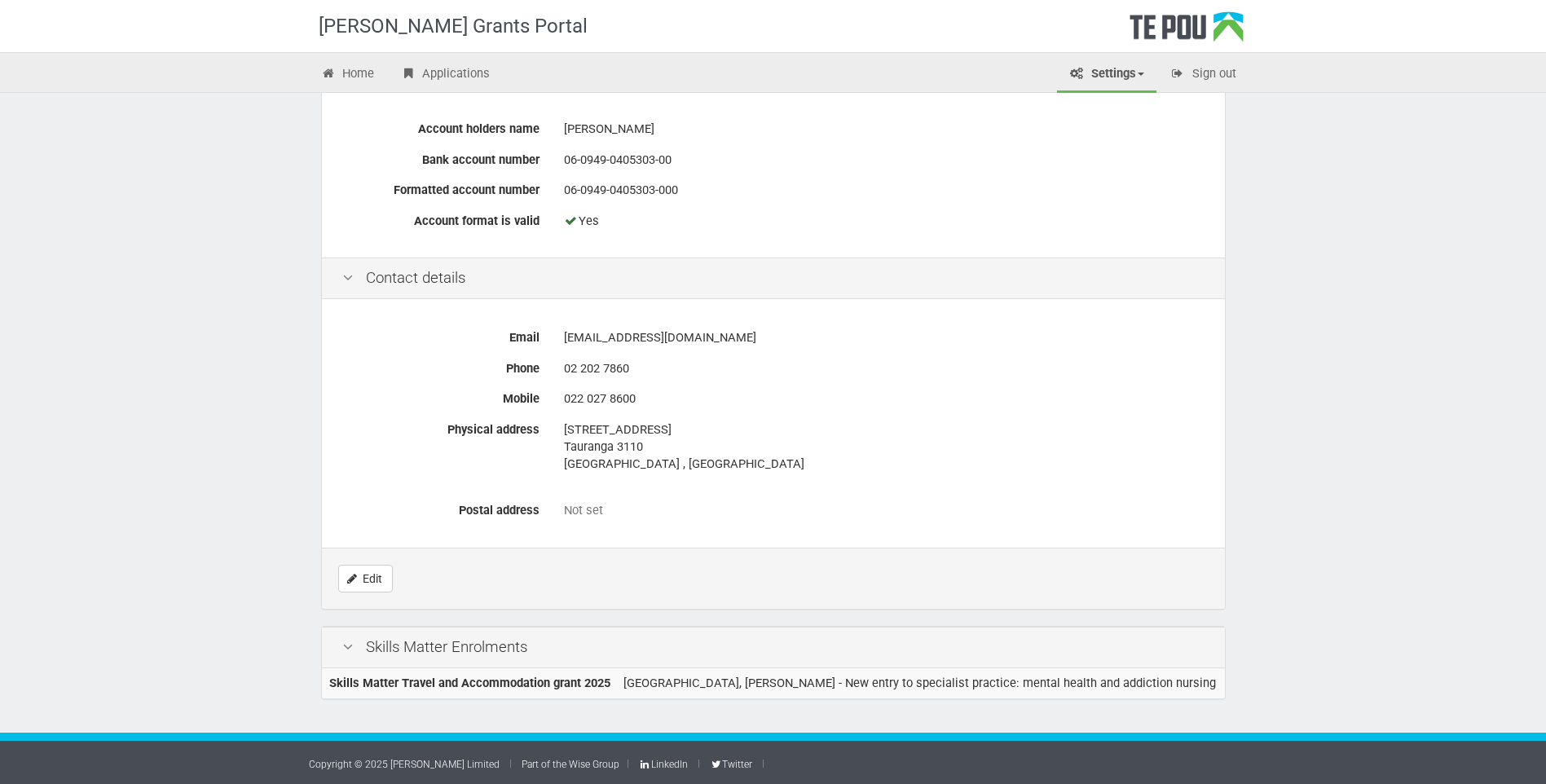
scroll to position [644, 0]
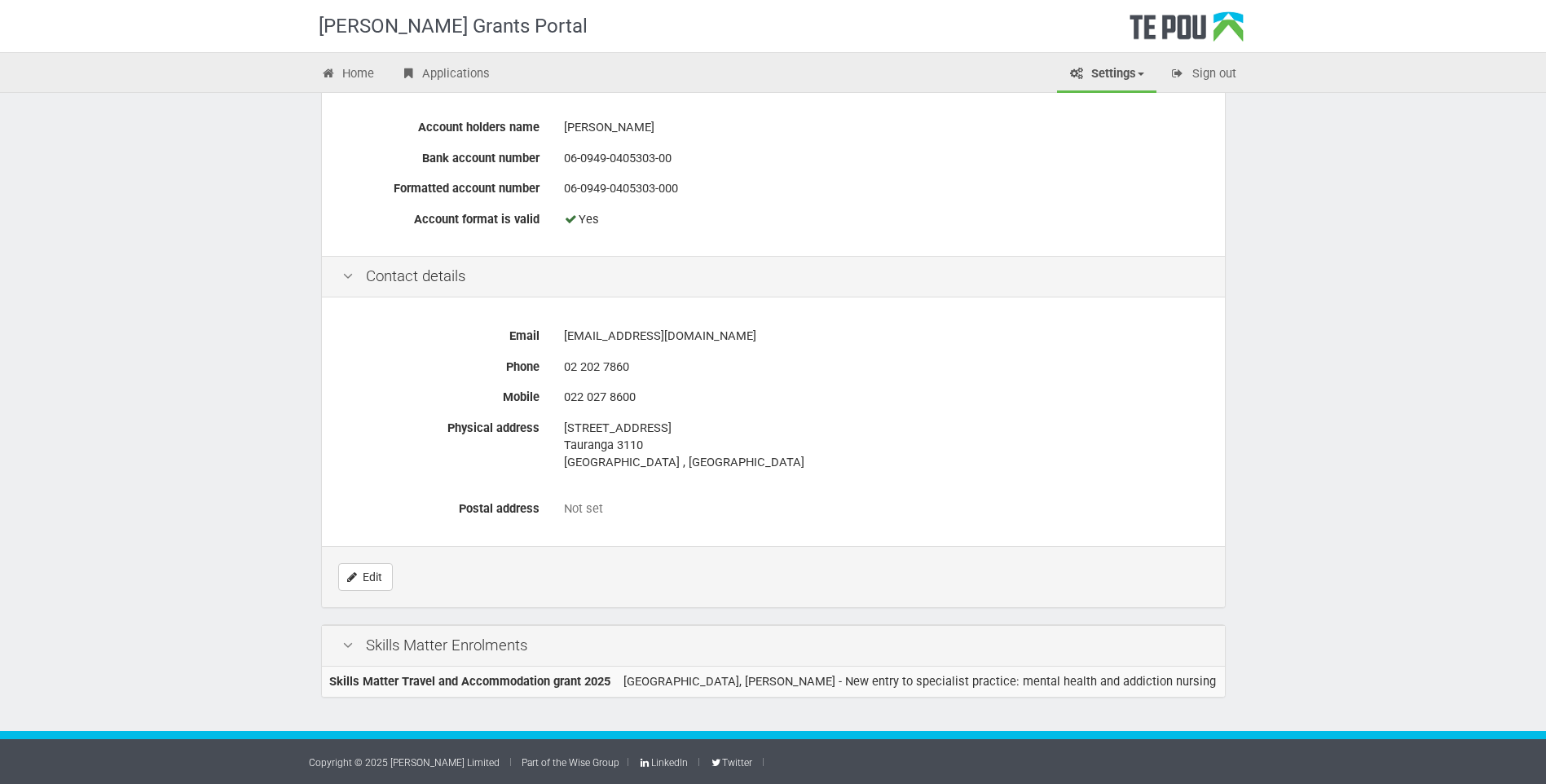
click at [353, 644] on icon at bounding box center [348, 646] width 20 height 16
click at [346, 642] on icon at bounding box center [348, 646] width 20 height 16
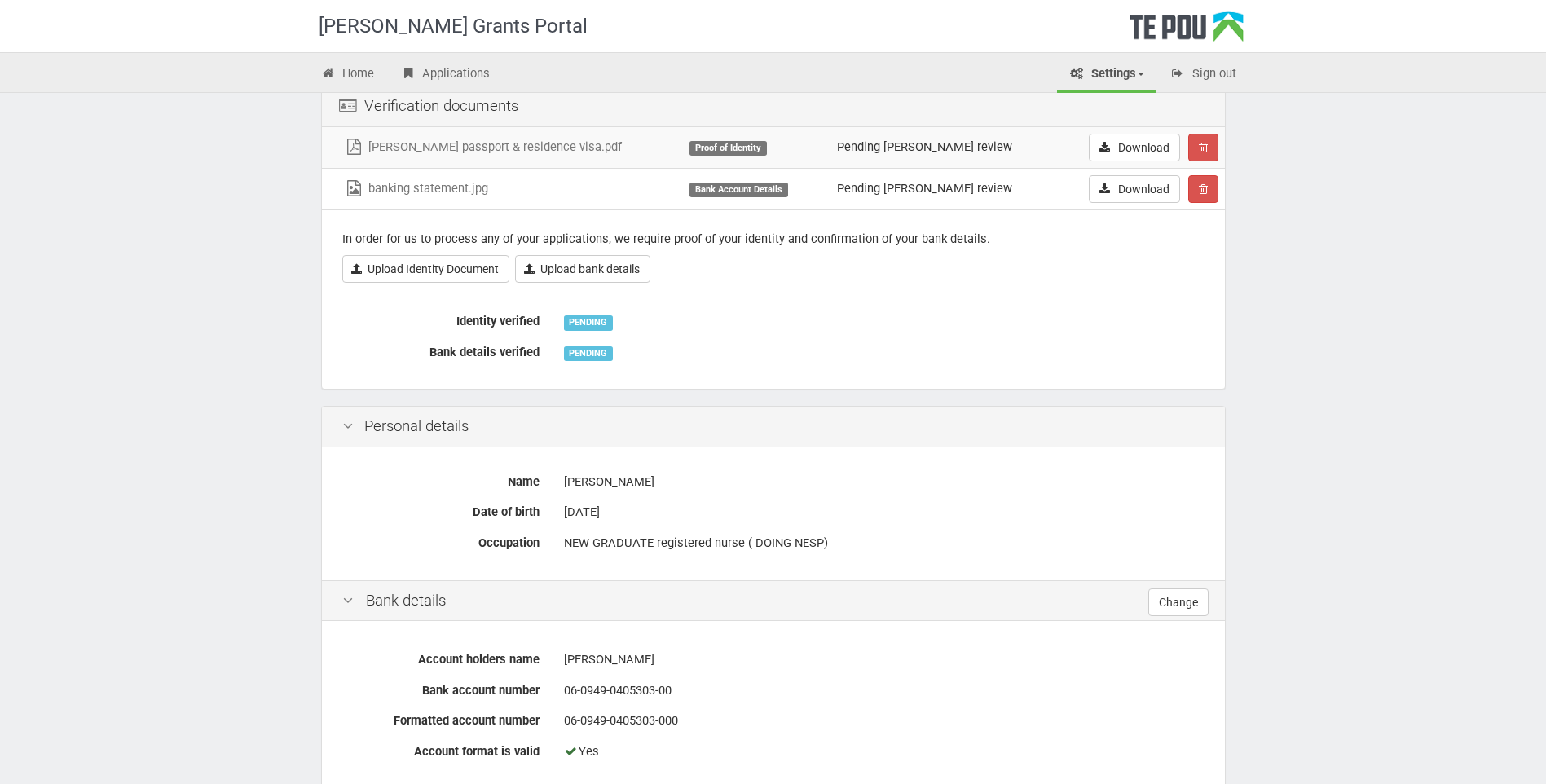
scroll to position [0, 0]
